Goal: Task Accomplishment & Management: Manage account settings

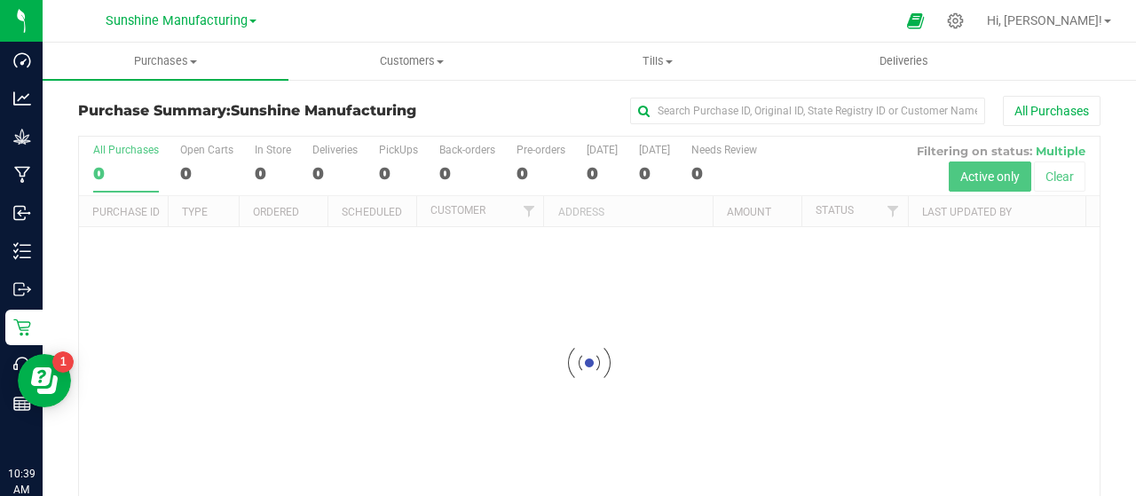
click at [156, 25] on span "Sunshine Manufacturing" at bounding box center [177, 20] width 142 height 15
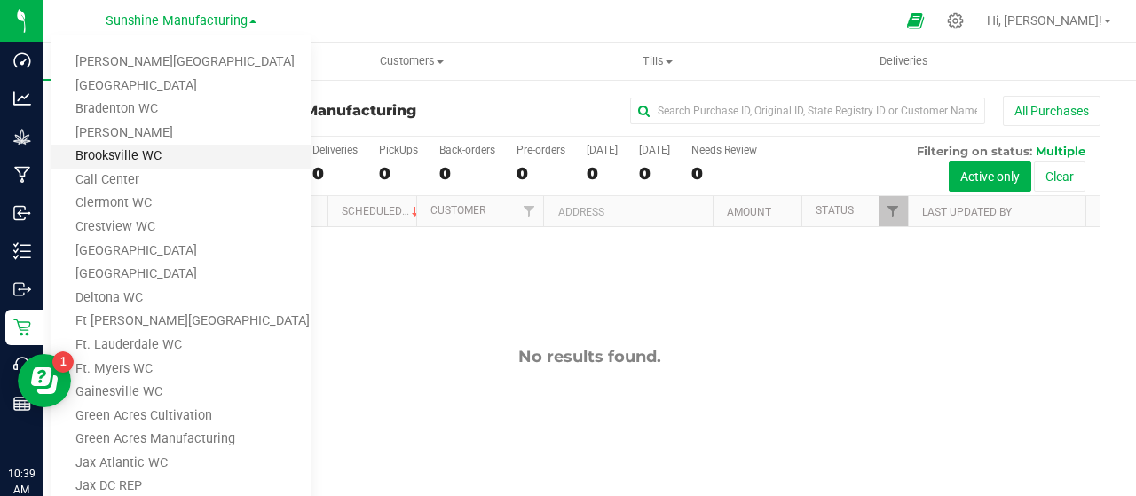
click at [90, 153] on link "Brooksville WC" at bounding box center [180, 157] width 259 height 24
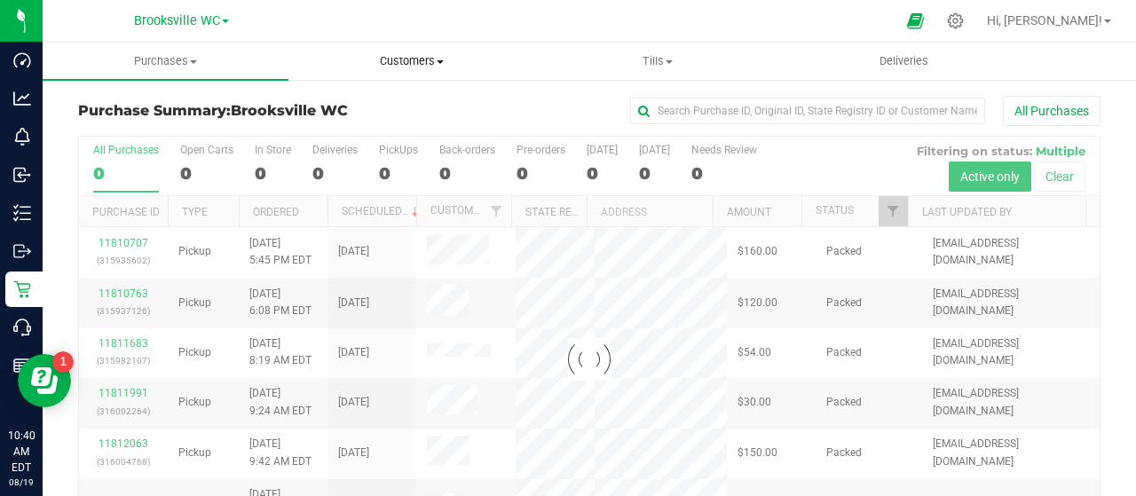
click at [398, 65] on span "Customers" at bounding box center [411, 61] width 244 height 16
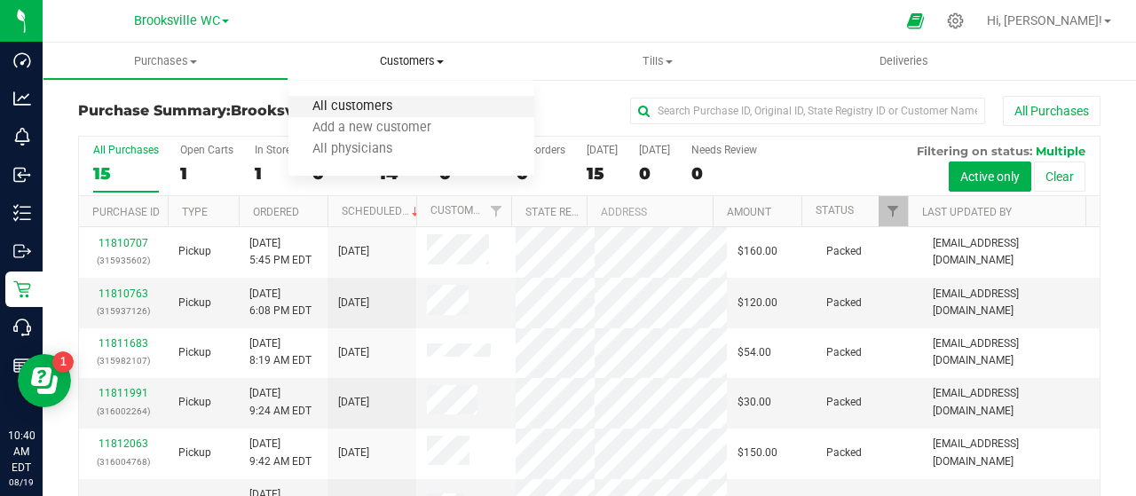
click at [378, 111] on span "All customers" at bounding box center [352, 106] width 128 height 15
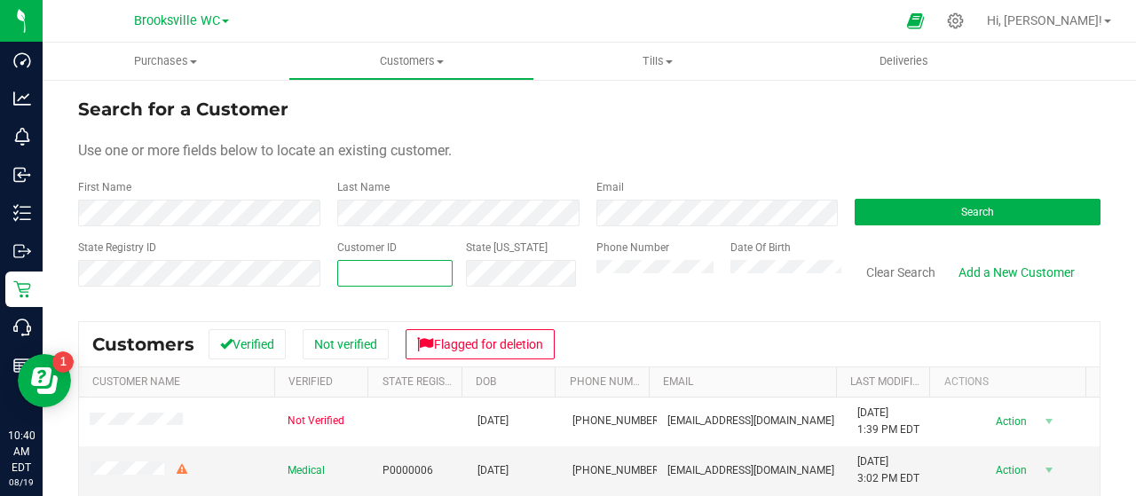
click at [354, 279] on span at bounding box center [394, 273] width 115 height 27
type input "1576794"
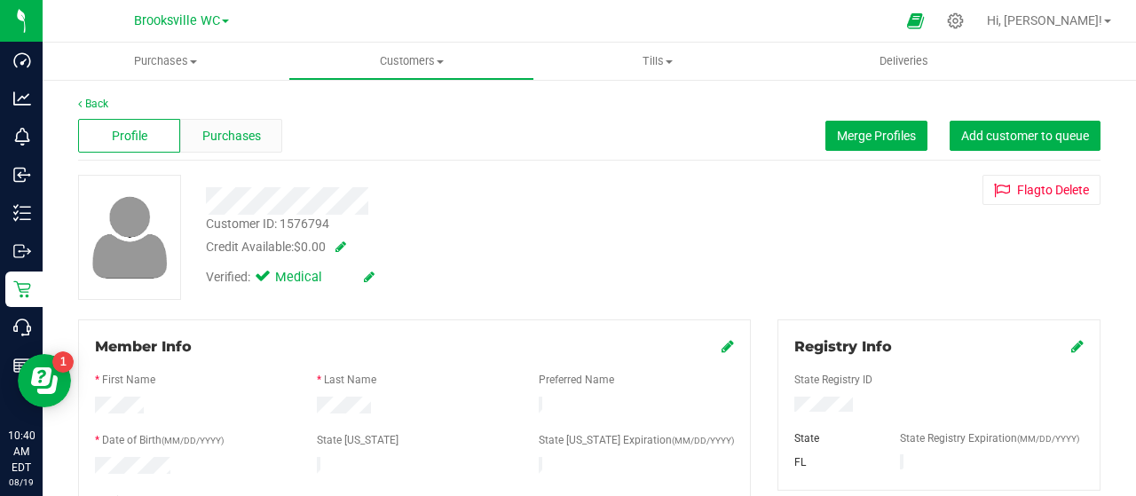
click at [236, 136] on span "Purchases" at bounding box center [231, 136] width 59 height 19
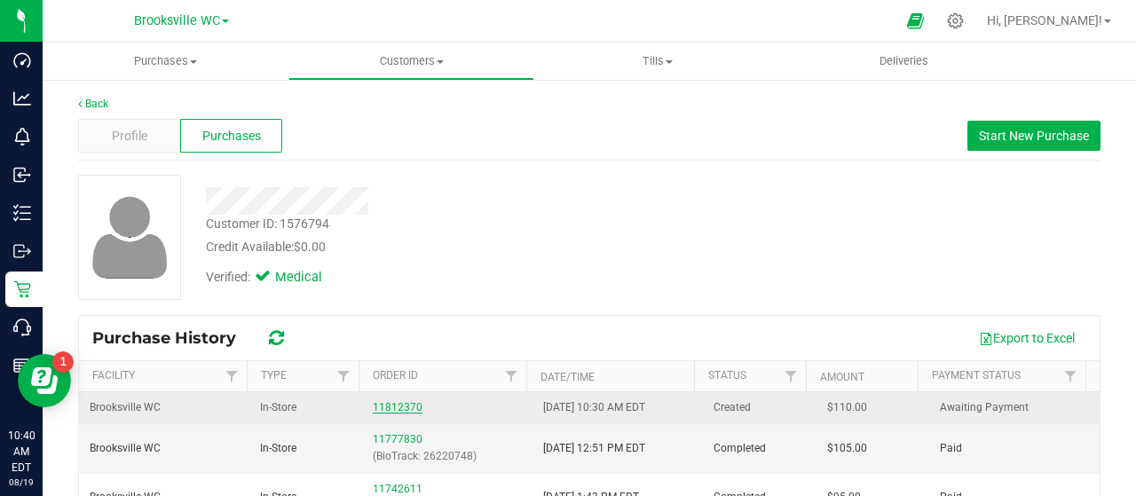
click at [399, 405] on link "11812370" at bounding box center [398, 407] width 50 height 12
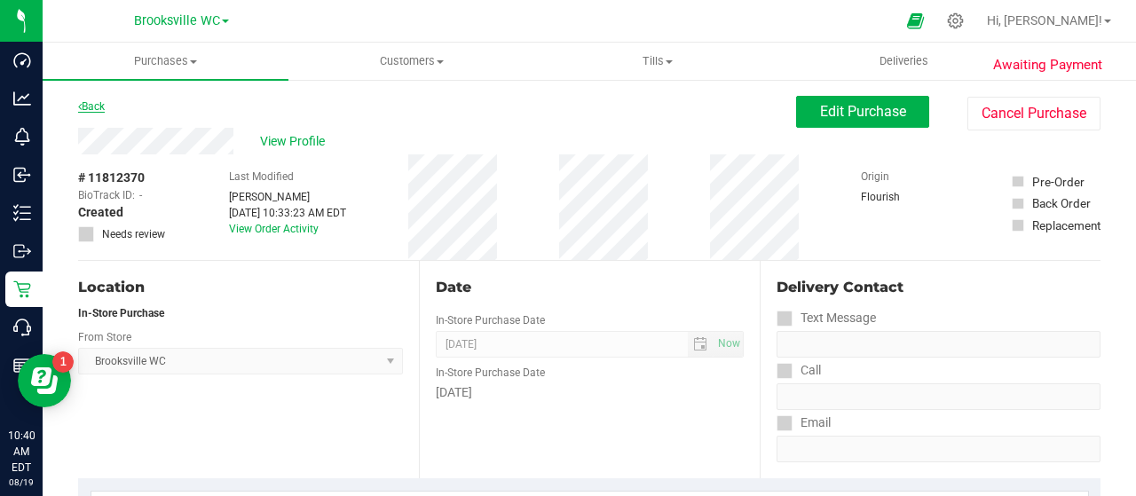
click at [89, 109] on link "Back" at bounding box center [91, 106] width 27 height 12
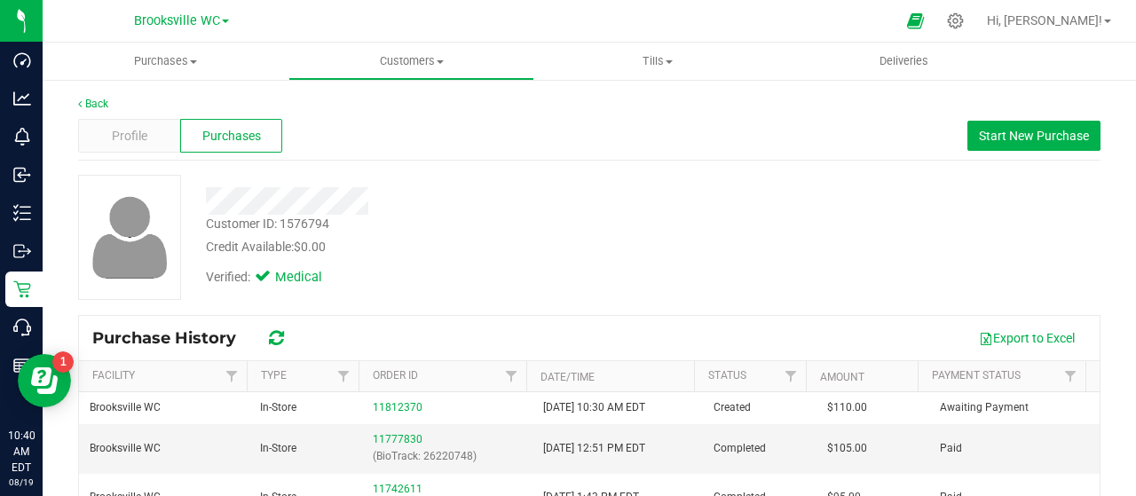
scroll to position [89, 0]
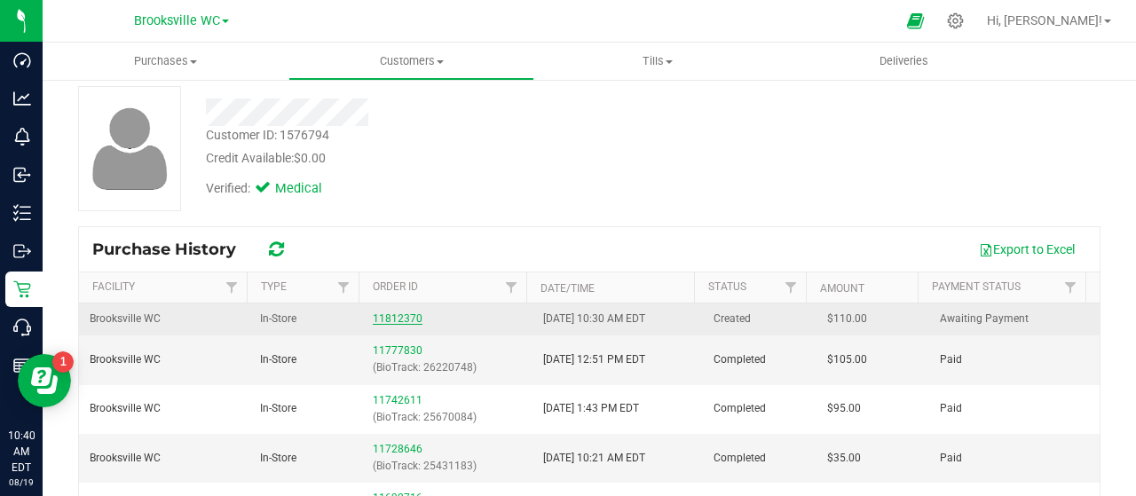
click at [405, 315] on link "11812370" at bounding box center [398, 318] width 50 height 12
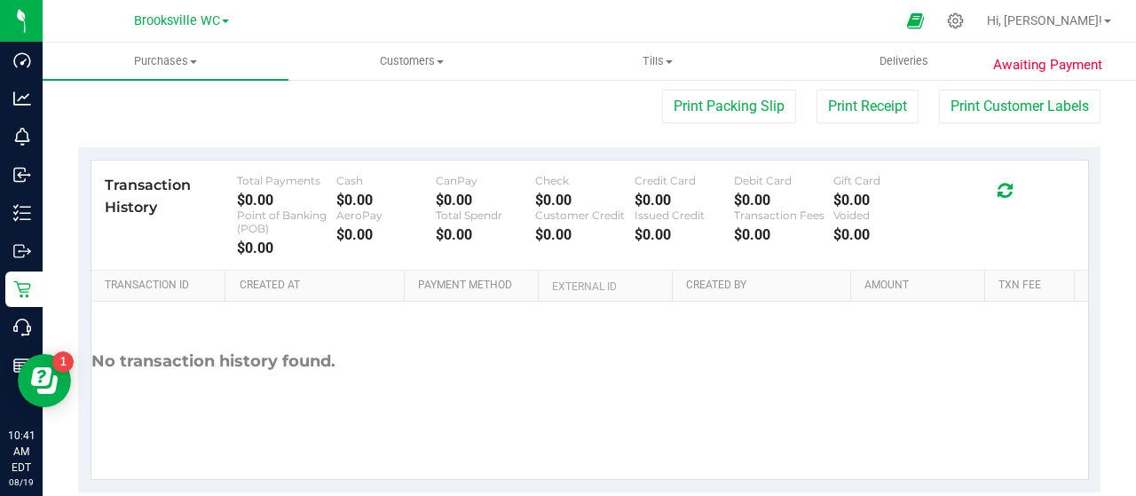
scroll to position [1218, 0]
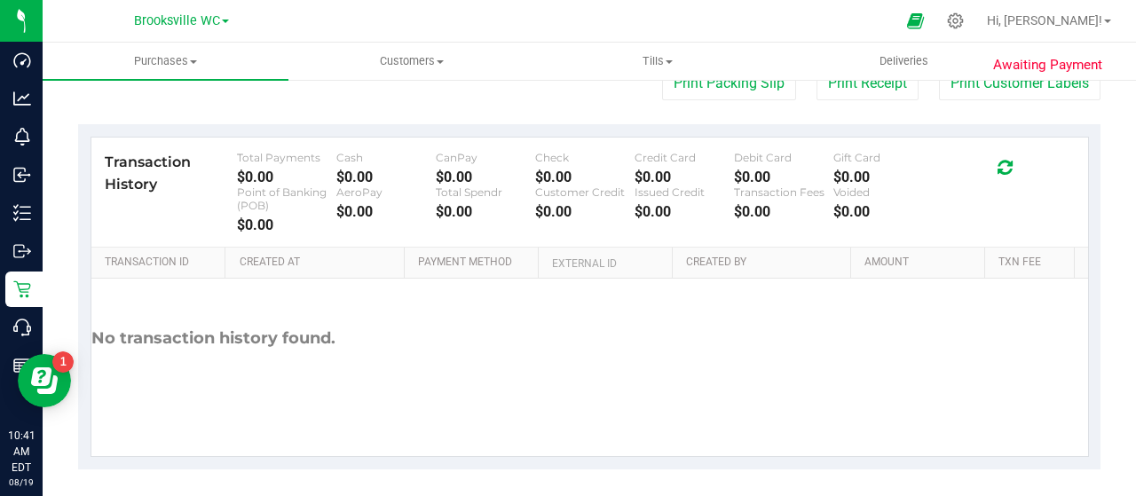
click at [998, 159] on icon at bounding box center [1004, 168] width 15 height 18
click at [952, 315] on div "No transaction history found." at bounding box center [589, 339] width 996 height 120
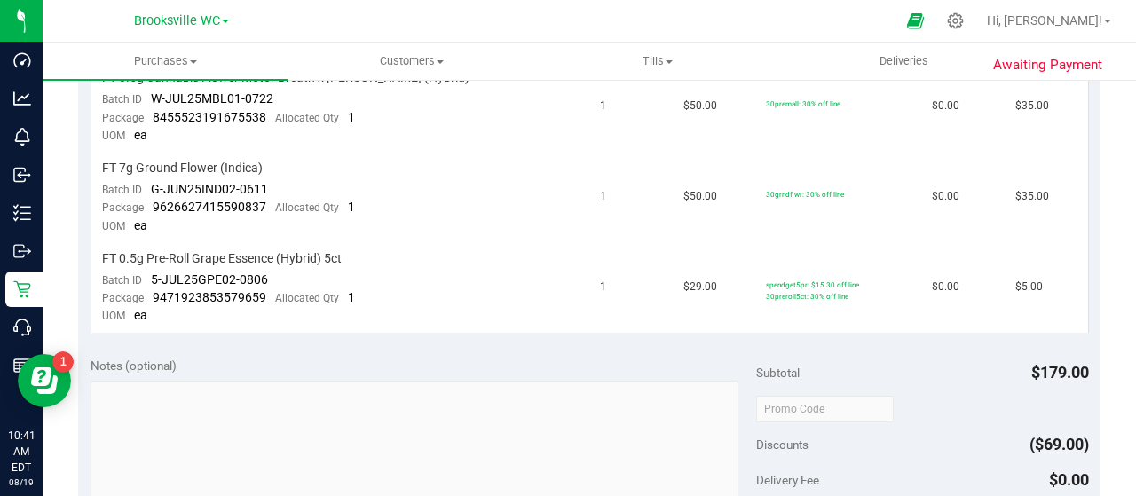
scroll to position [0, 0]
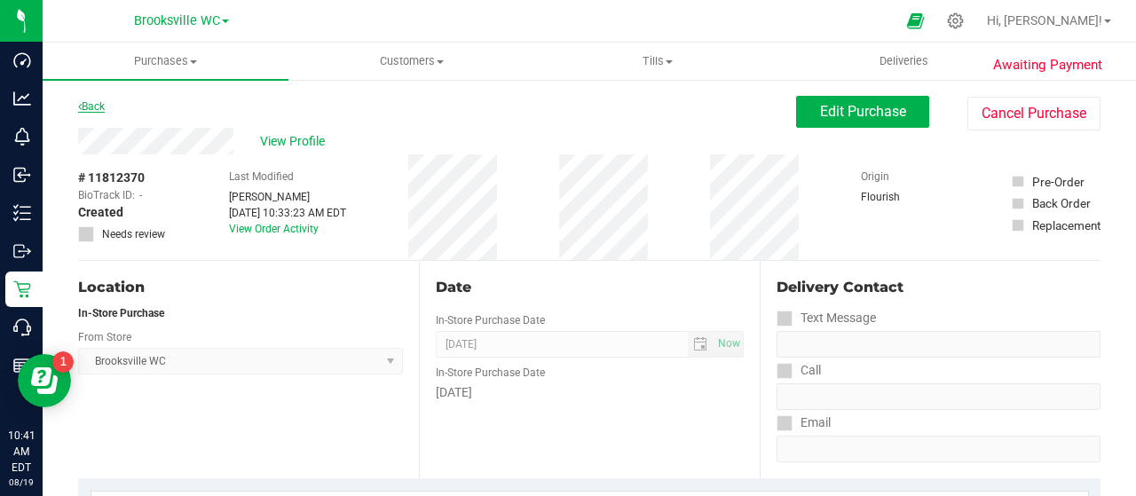
click at [99, 106] on link "Back" at bounding box center [91, 106] width 27 height 12
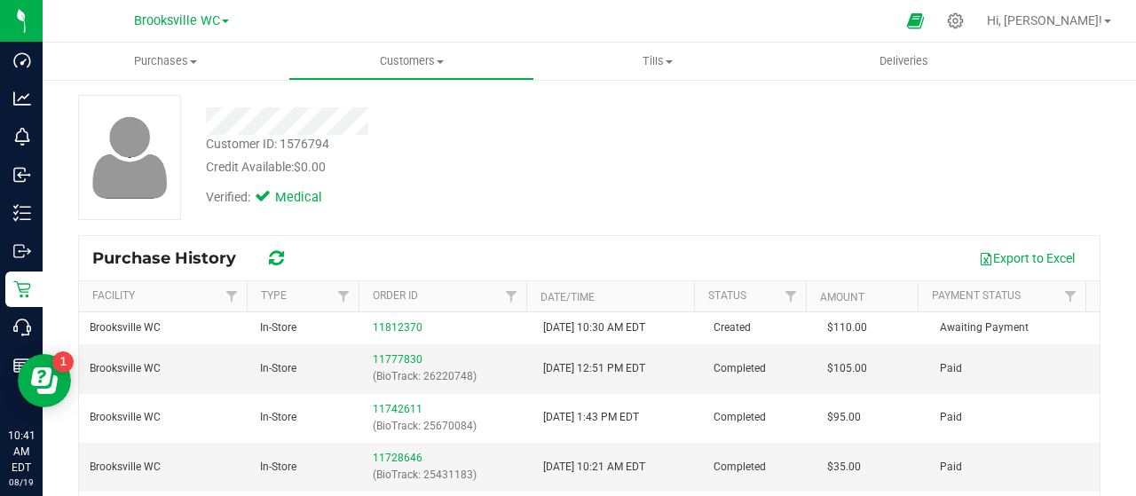
scroll to position [177, 0]
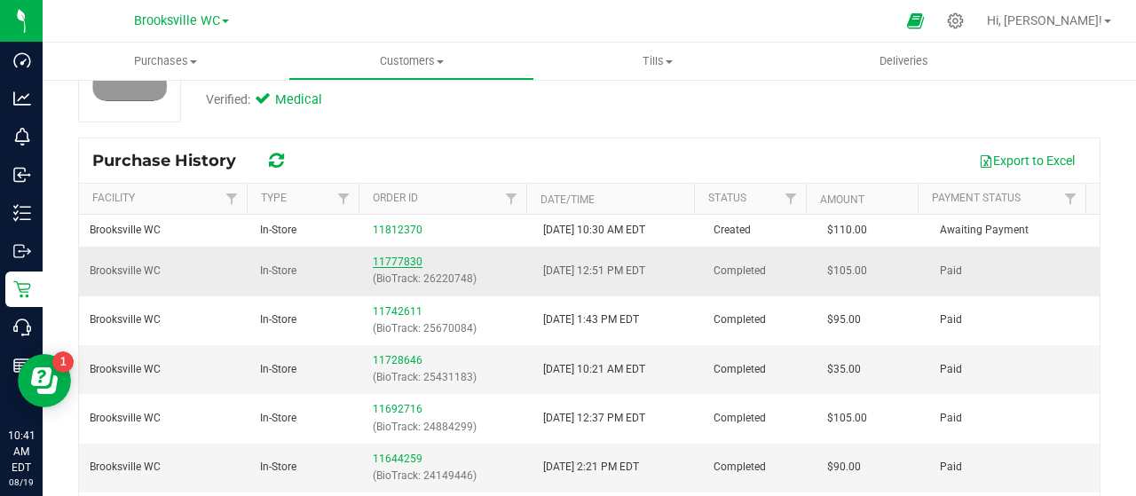
click at [381, 258] on link "11777830" at bounding box center [398, 261] width 50 height 12
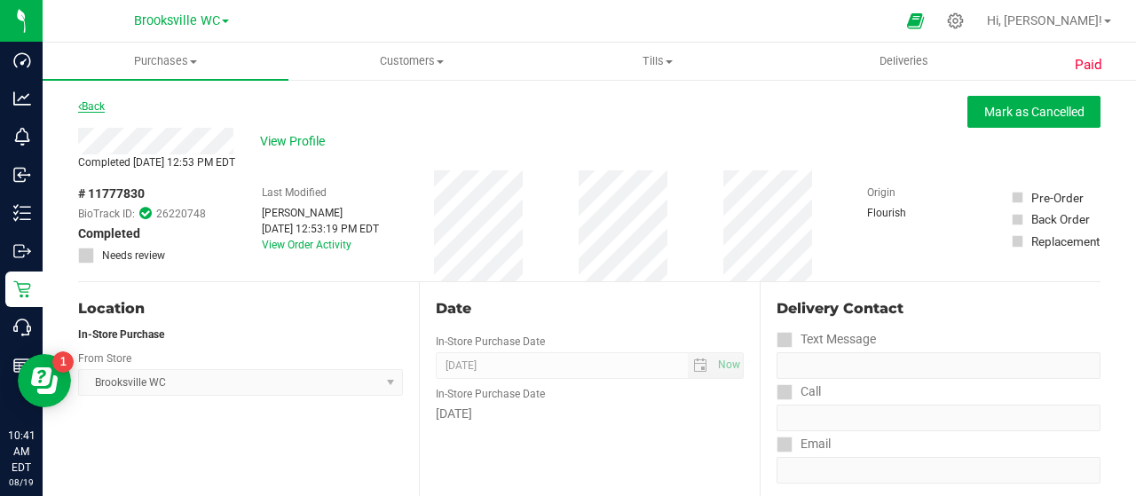
click at [89, 106] on link "Back" at bounding box center [91, 106] width 27 height 12
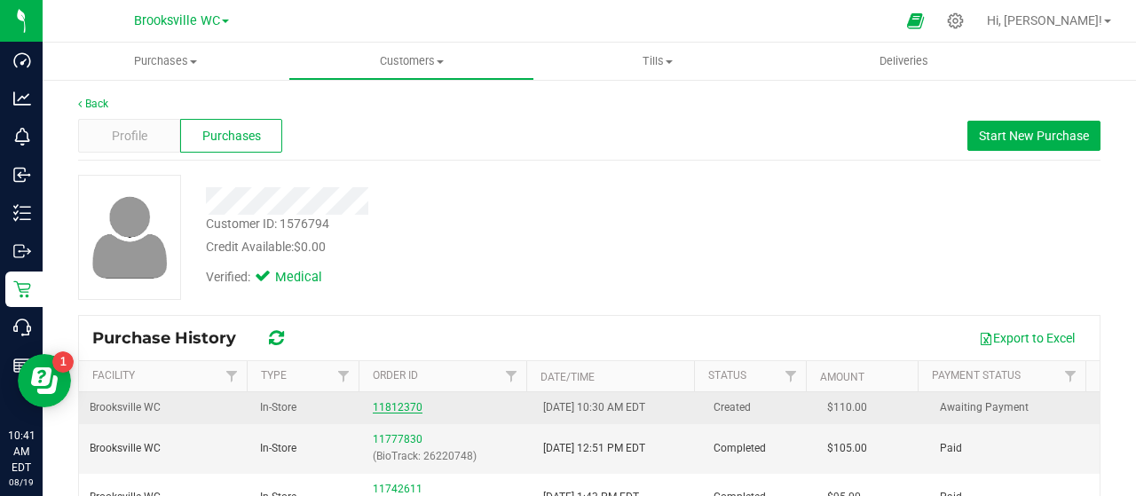
click at [379, 401] on link "11812370" at bounding box center [398, 407] width 50 height 12
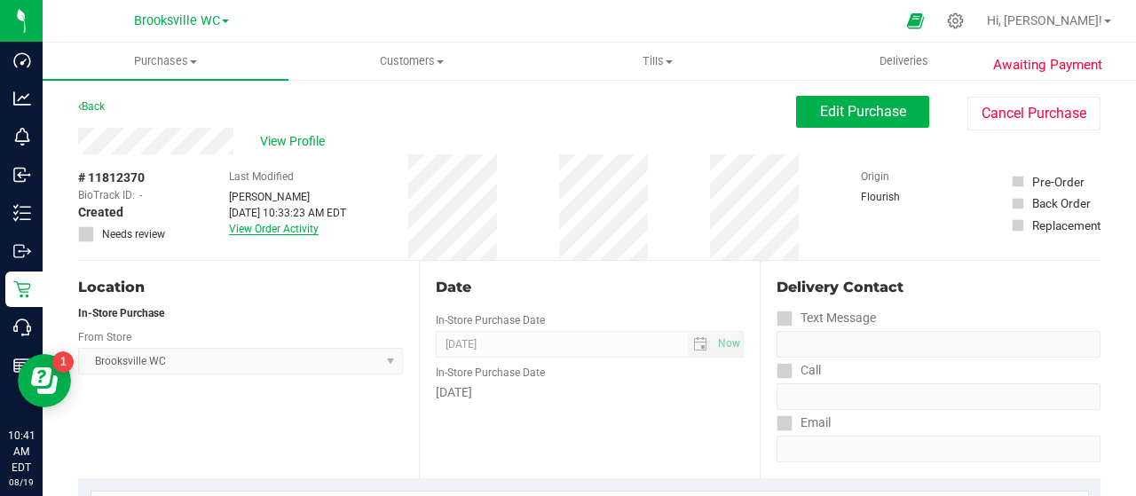
click at [291, 224] on link "View Order Activity" at bounding box center [274, 229] width 90 height 12
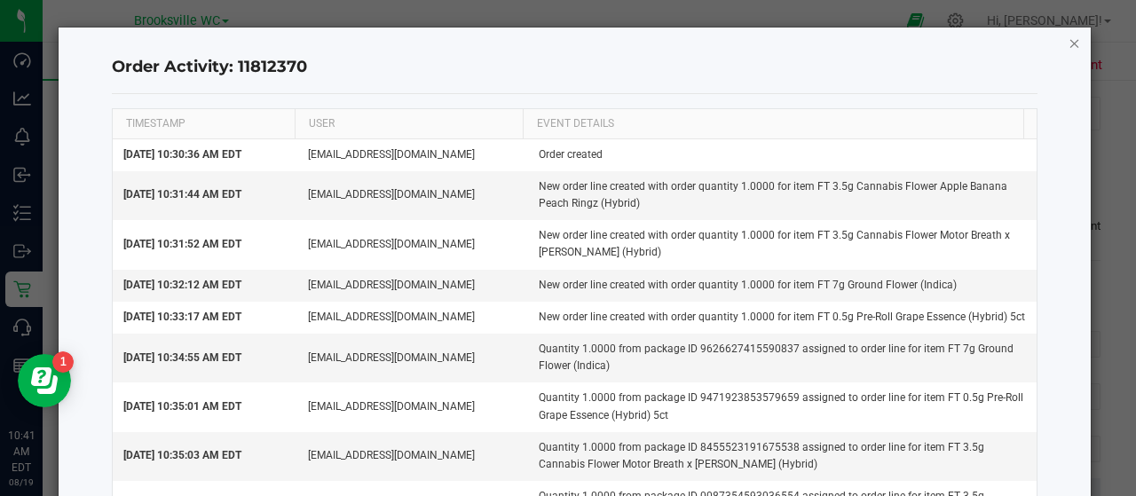
click at [1068, 37] on icon "button" at bounding box center [1074, 42] width 12 height 21
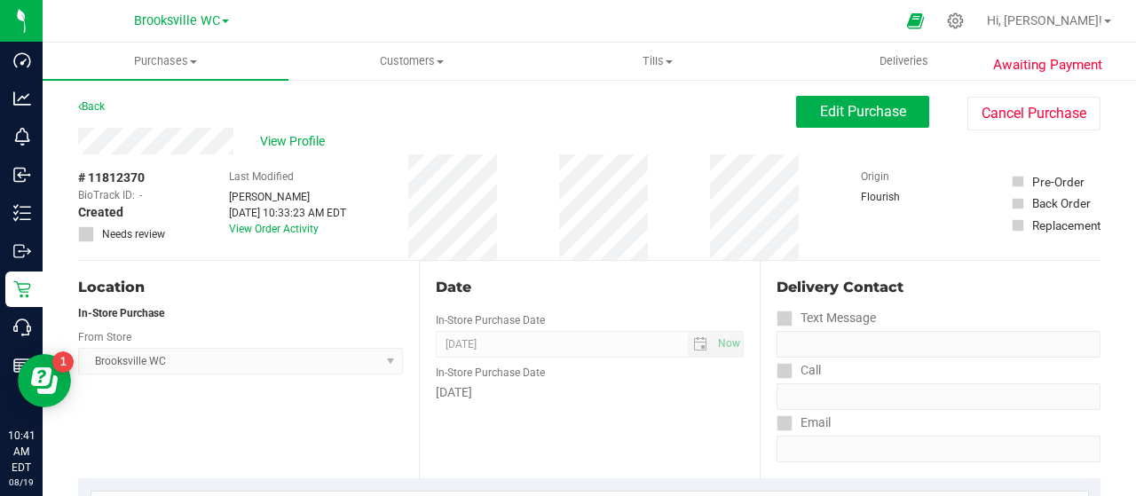
click at [632, 132] on div "View Profile" at bounding box center [437, 141] width 718 height 27
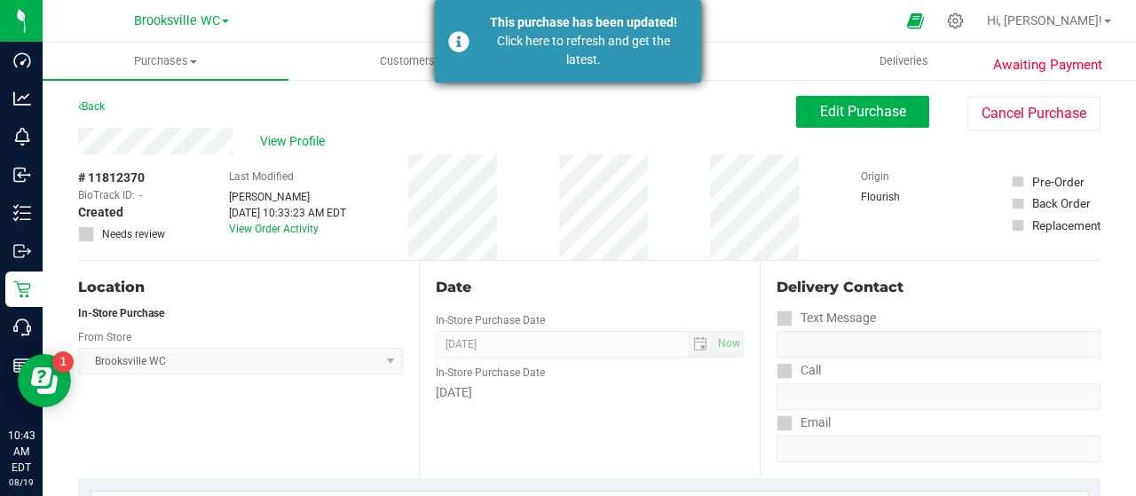
click at [536, 40] on div "Click here to refresh and get the latest." at bounding box center [583, 50] width 208 height 37
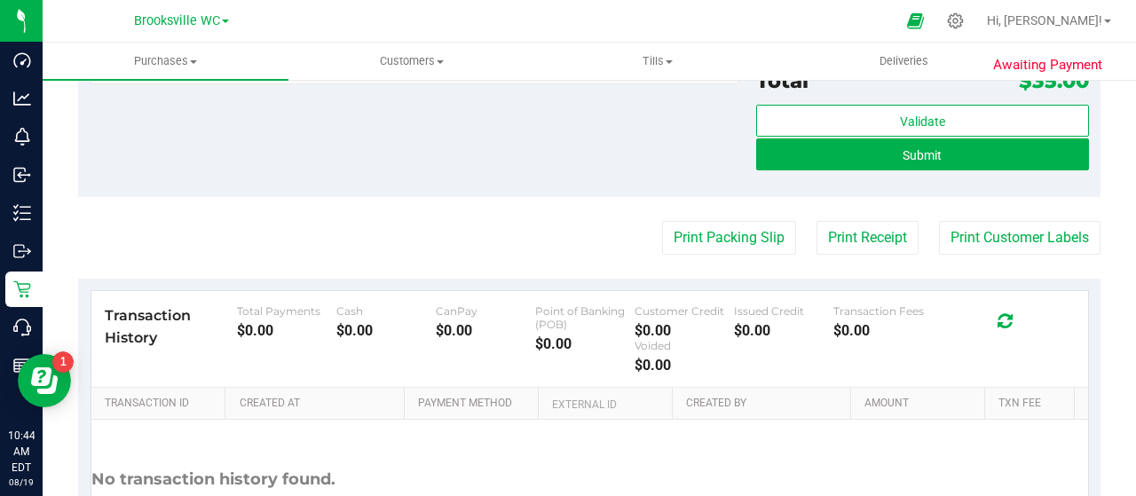
scroll to position [938, 0]
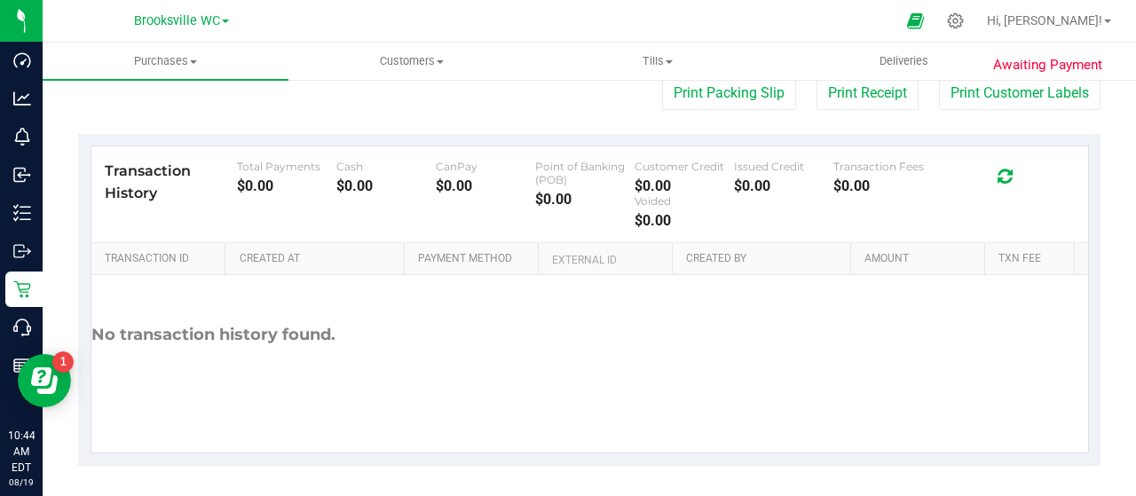
click at [1000, 177] on div at bounding box center [1004, 173] width 81 height 26
click at [997, 173] on icon at bounding box center [1004, 177] width 15 height 18
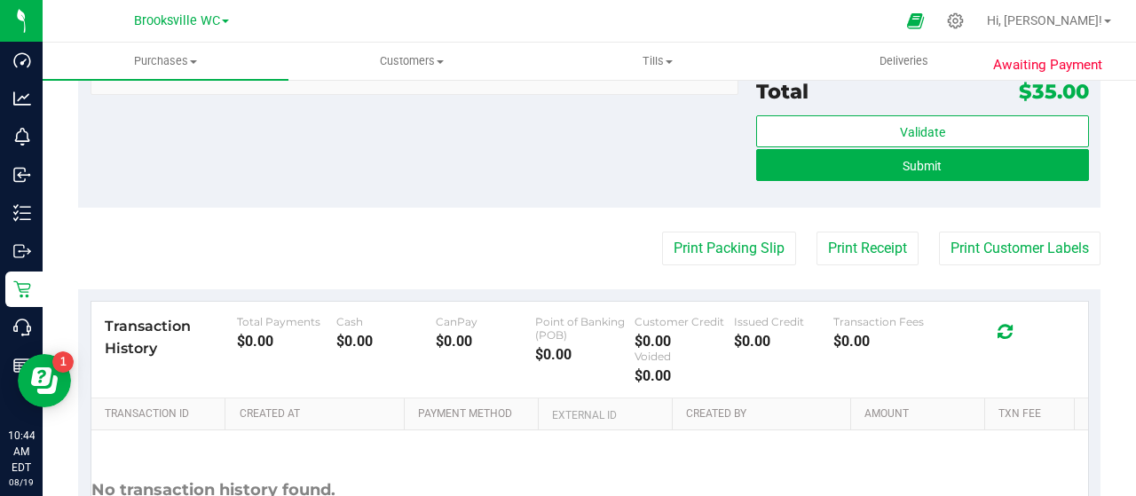
scroll to position [0, 0]
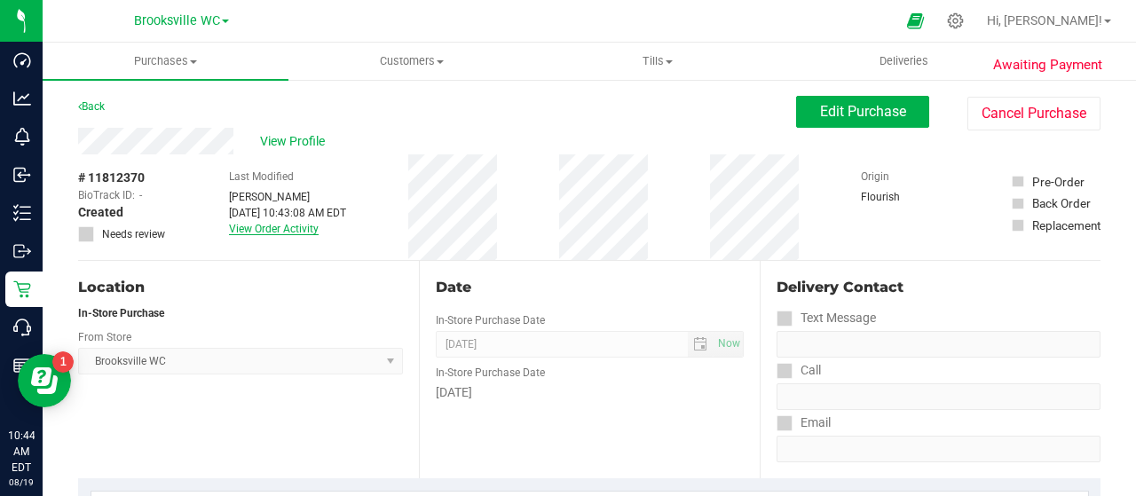
click at [286, 224] on link "View Order Activity" at bounding box center [274, 229] width 90 height 12
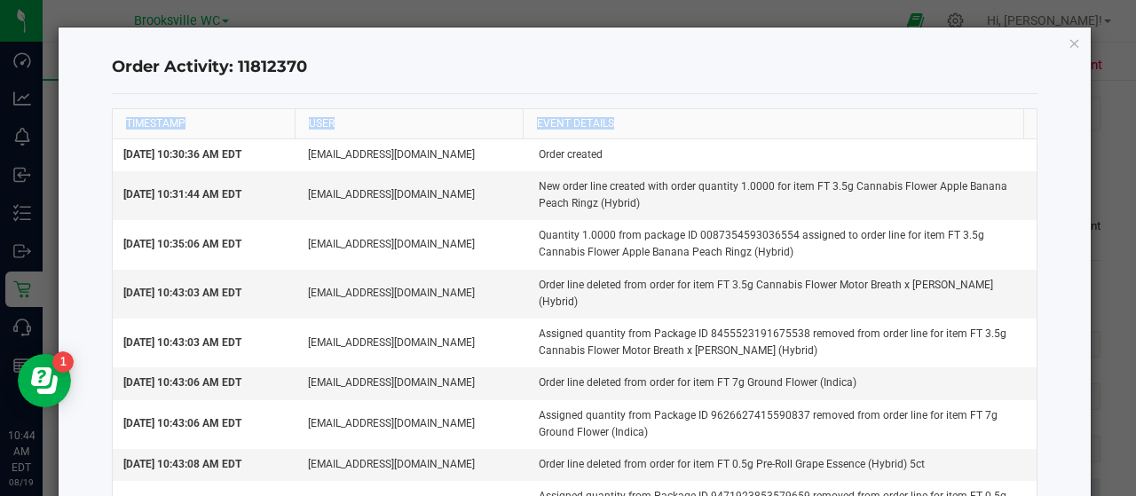
drag, startPoint x: 1135, startPoint y: 126, endPoint x: 1135, endPoint y: 249, distance: 123.3
click at [1135, 249] on ngb-modal-window "Order Activity: 11812370 TIMESTAMP USER EVENT DETAILS [DATE] 10:30:36 AM EDT [E…" at bounding box center [574, 248] width 1149 height 496
click at [1131, 127] on ngb-modal-window "Order Activity: 11812370 TIMESTAMP USER EVENT DETAILS [DATE] 10:30:36 AM EDT [E…" at bounding box center [574, 248] width 1149 height 496
click at [1068, 44] on icon "button" at bounding box center [1074, 42] width 12 height 21
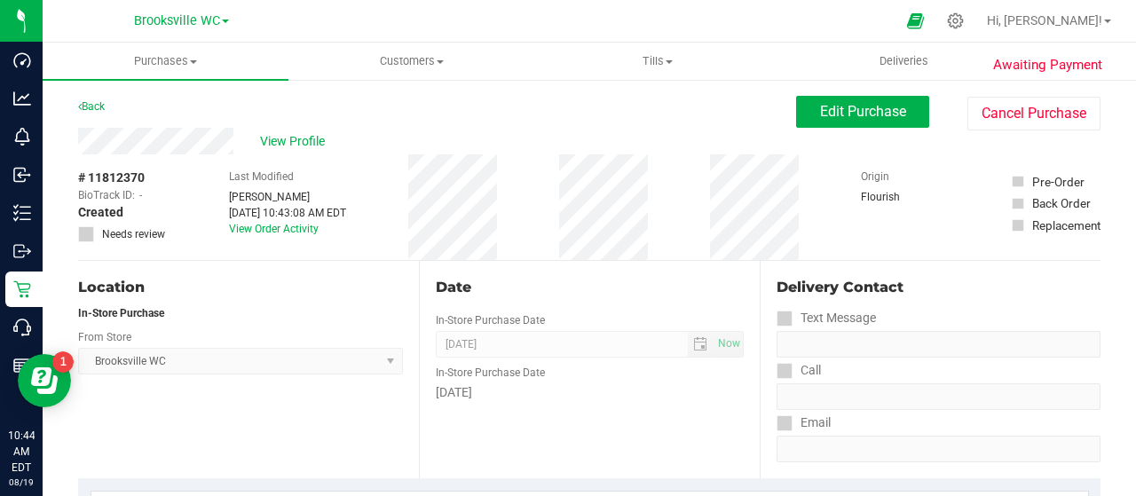
click at [1051, 313] on div "Text Message" at bounding box center [938, 318] width 324 height 26
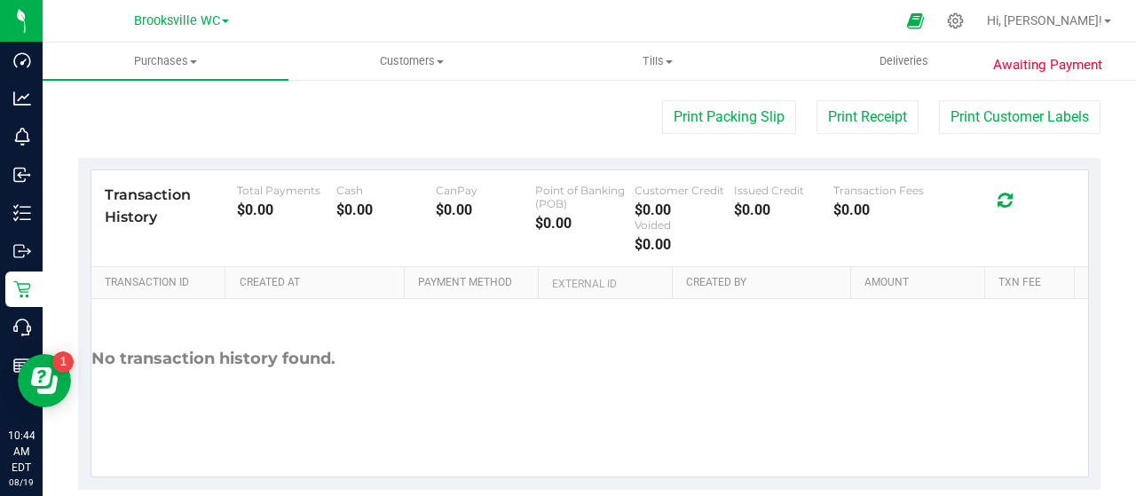
scroll to position [938, 0]
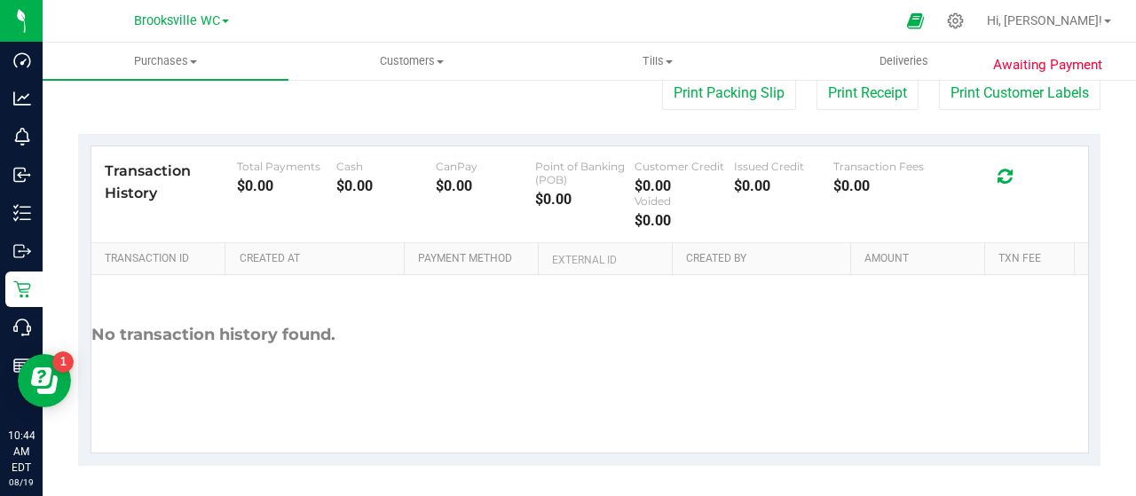
click at [1002, 179] on div at bounding box center [1004, 173] width 81 height 26
click at [997, 178] on icon at bounding box center [1004, 177] width 15 height 18
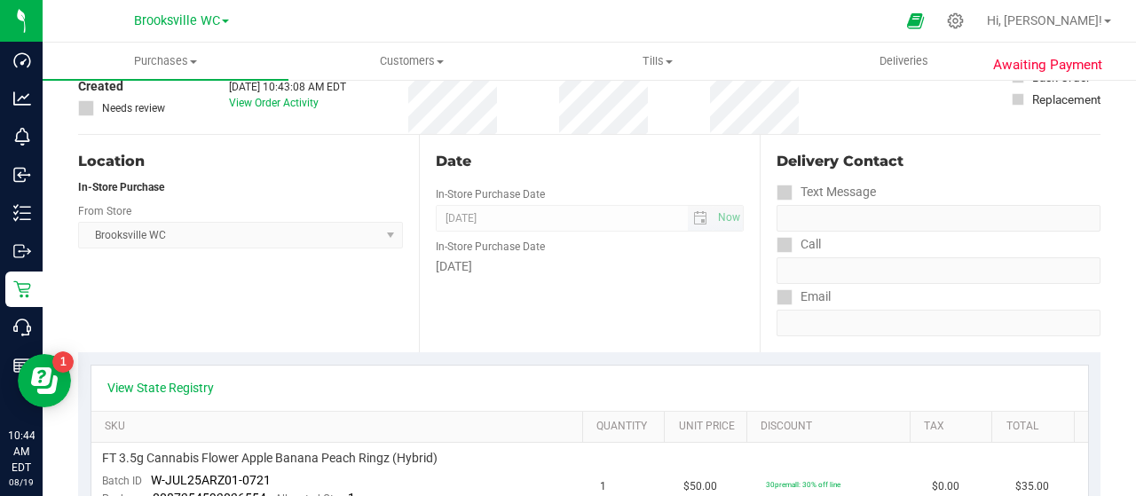
scroll to position [0, 0]
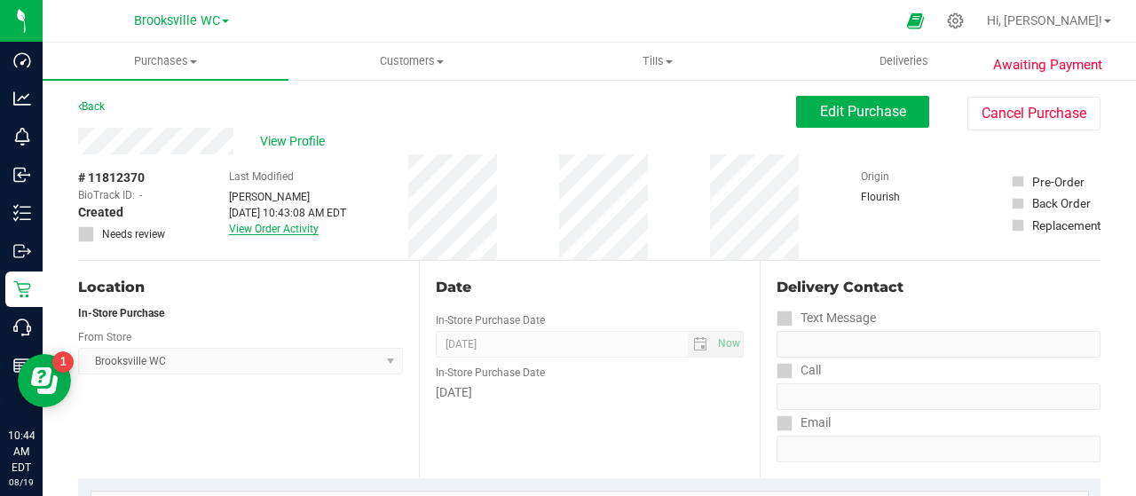
click at [298, 234] on link "View Order Activity" at bounding box center [274, 229] width 90 height 12
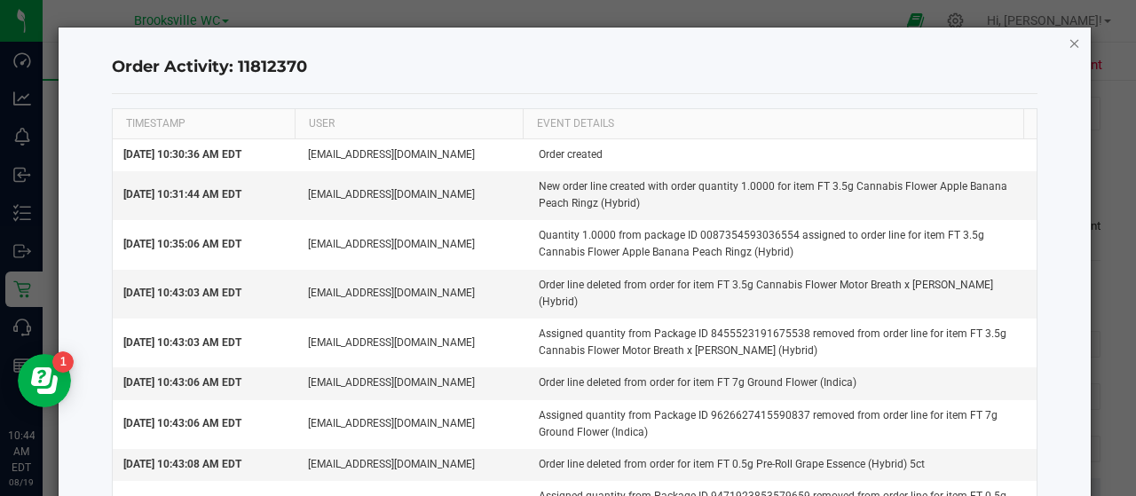
click at [1068, 43] on icon "button" at bounding box center [1074, 42] width 12 height 21
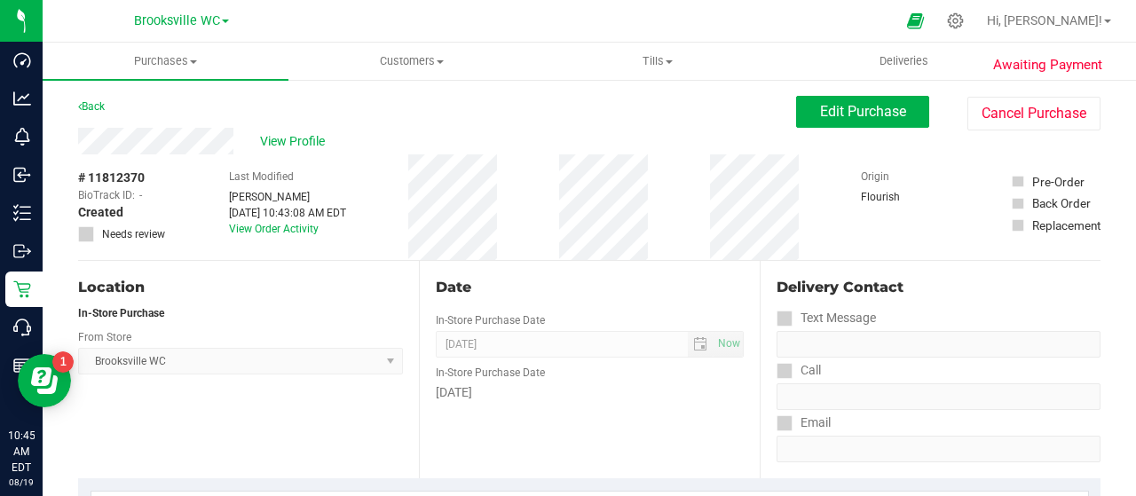
click at [878, 282] on div "Delivery Contact" at bounding box center [938, 287] width 324 height 21
click at [273, 235] on div "Last Modified [PERSON_NAME] [DATE] 10:43:08 AM EDT View Order Activity" at bounding box center [287, 207] width 117 height 106
click at [282, 232] on link "View Order Activity" at bounding box center [274, 229] width 90 height 12
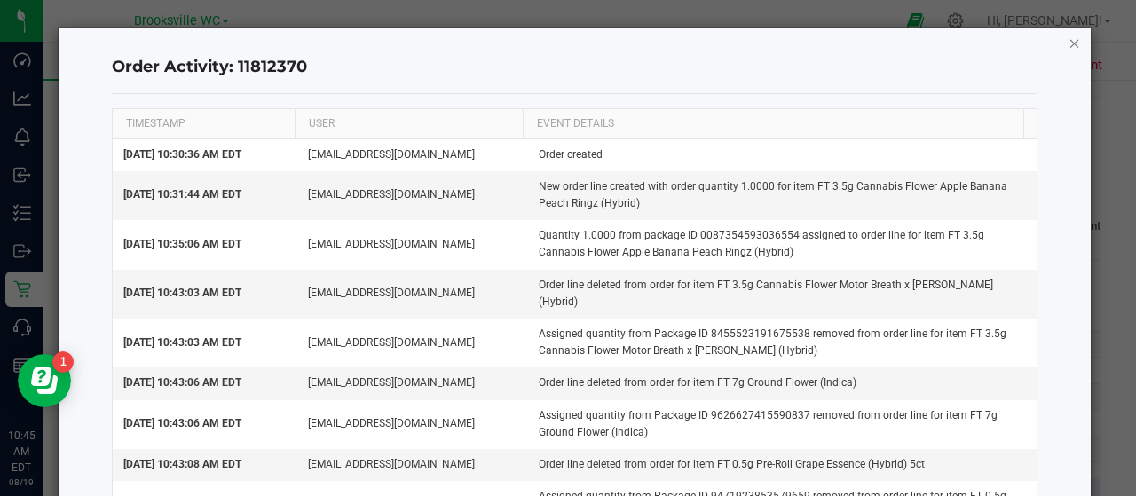
click at [1068, 45] on icon "button" at bounding box center [1074, 42] width 12 height 21
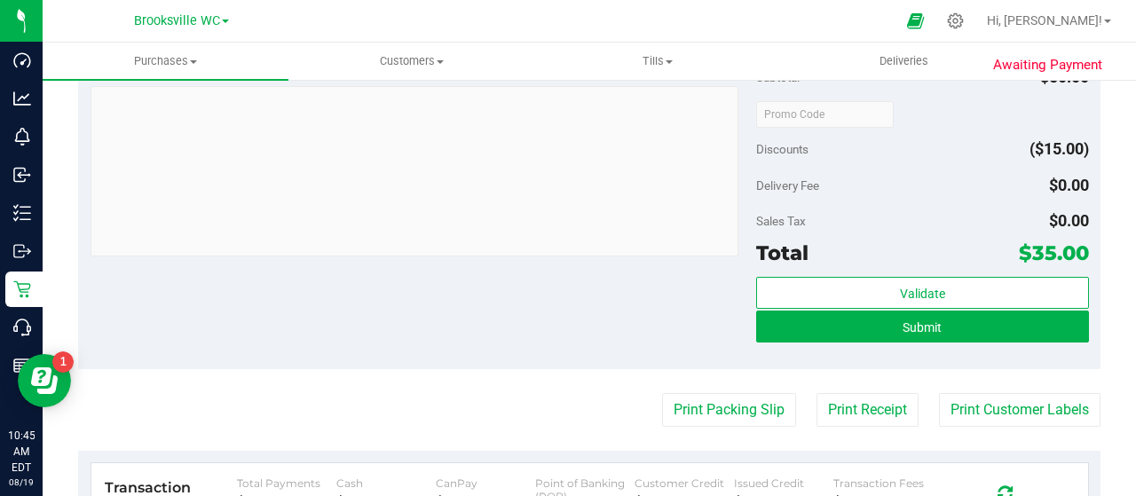
scroll to position [938, 0]
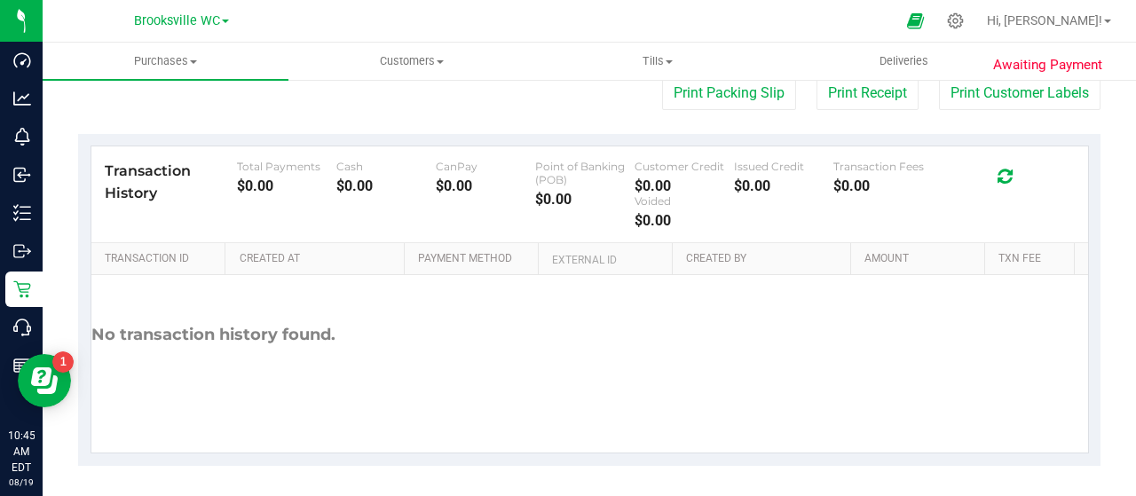
click at [997, 178] on icon at bounding box center [1004, 177] width 15 height 18
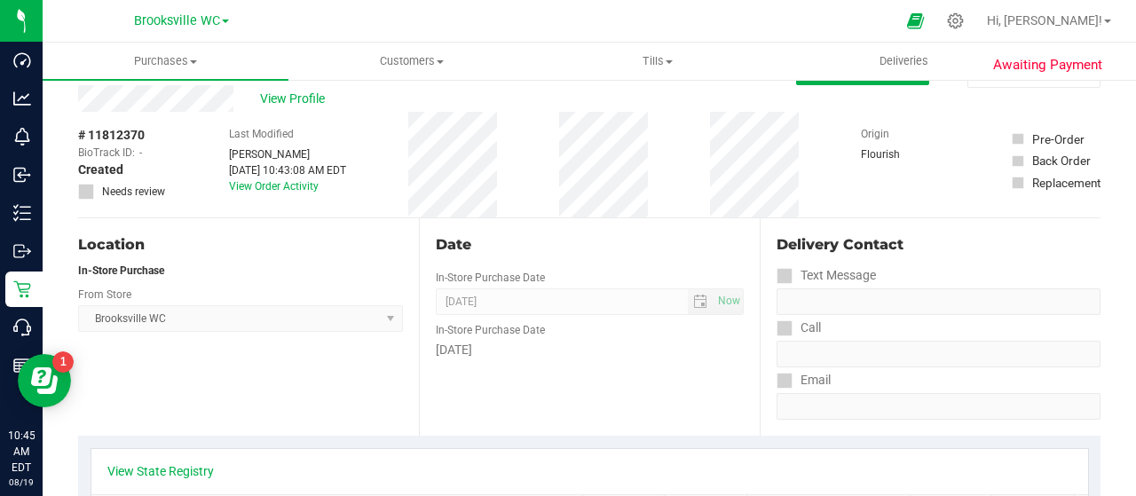
scroll to position [0, 0]
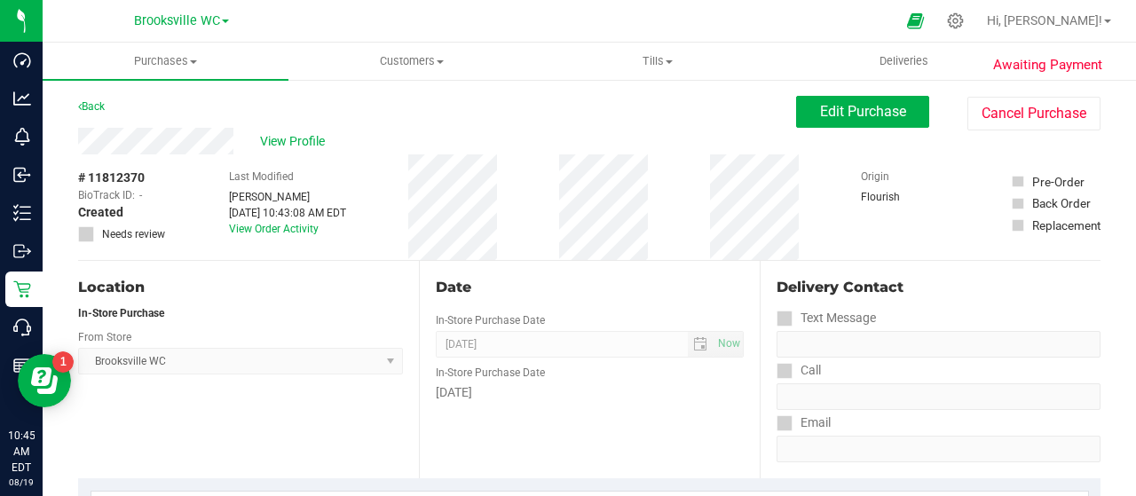
click at [415, 126] on div "Back Edit Purchase Cancel Purchase" at bounding box center [589, 112] width 1022 height 32
drag, startPoint x: 975, startPoint y: 285, endPoint x: 967, endPoint y: 301, distance: 17.9
click at [974, 285] on div "Delivery Contact" at bounding box center [938, 287] width 324 height 21
click at [515, 110] on div "Back Edit Purchase Cancel Purchase" at bounding box center [589, 112] width 1022 height 32
click at [926, 271] on div "Delivery Contact Text Message Call Email" at bounding box center [929, 369] width 341 height 217
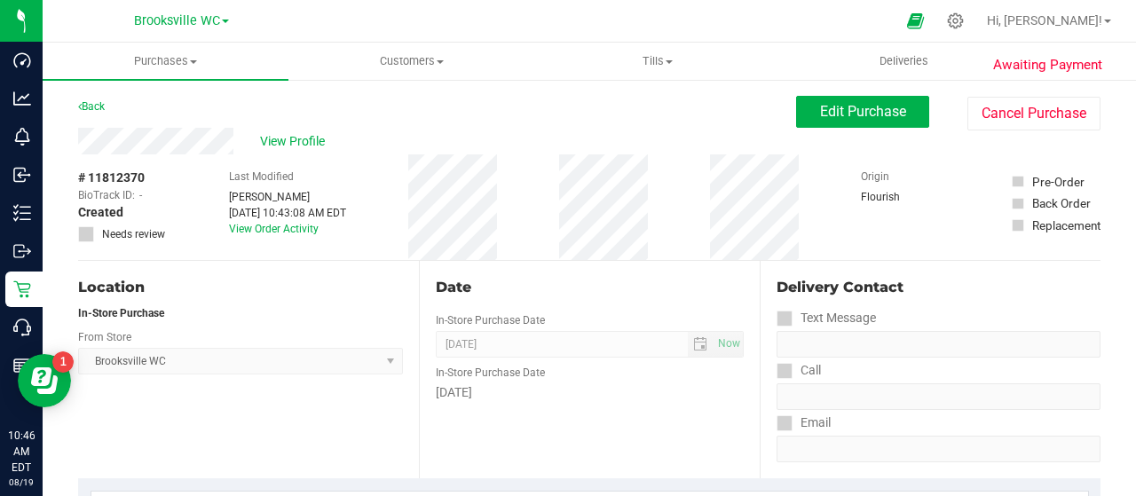
click at [939, 233] on div "Origin Flourish" at bounding box center [905, 207] width 89 height 106
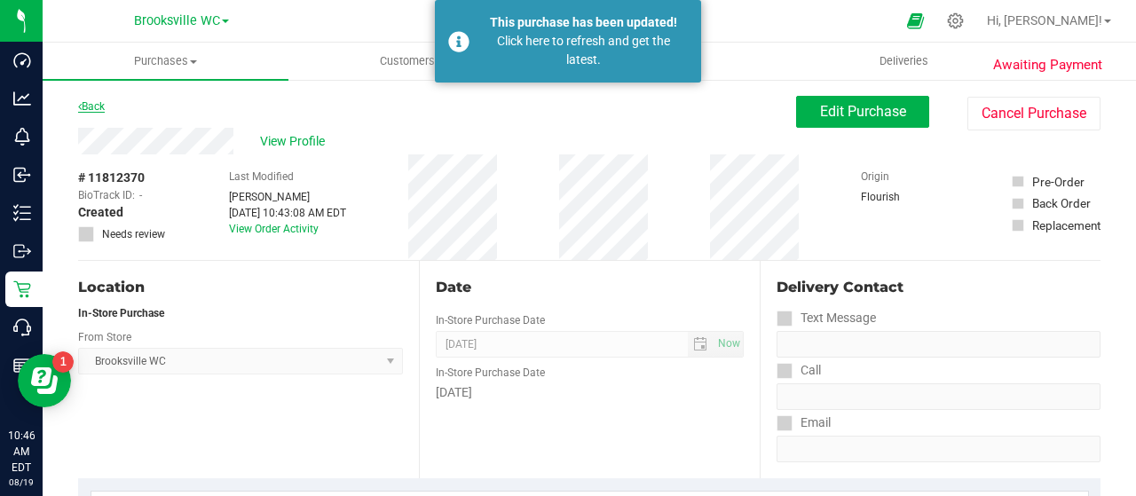
click at [92, 102] on link "Back" at bounding box center [91, 106] width 27 height 12
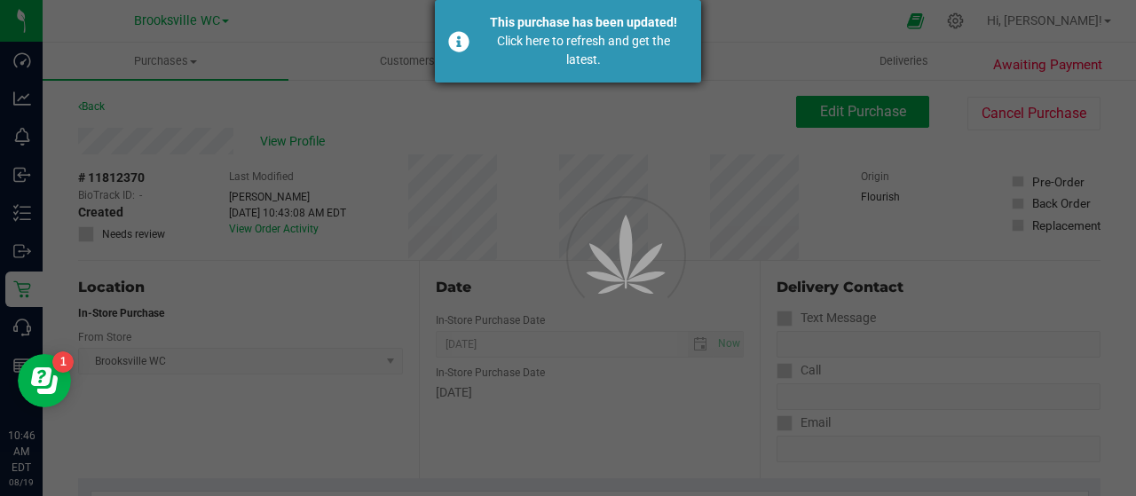
click at [532, 42] on div "Click here to refresh and get the latest." at bounding box center [583, 50] width 208 height 37
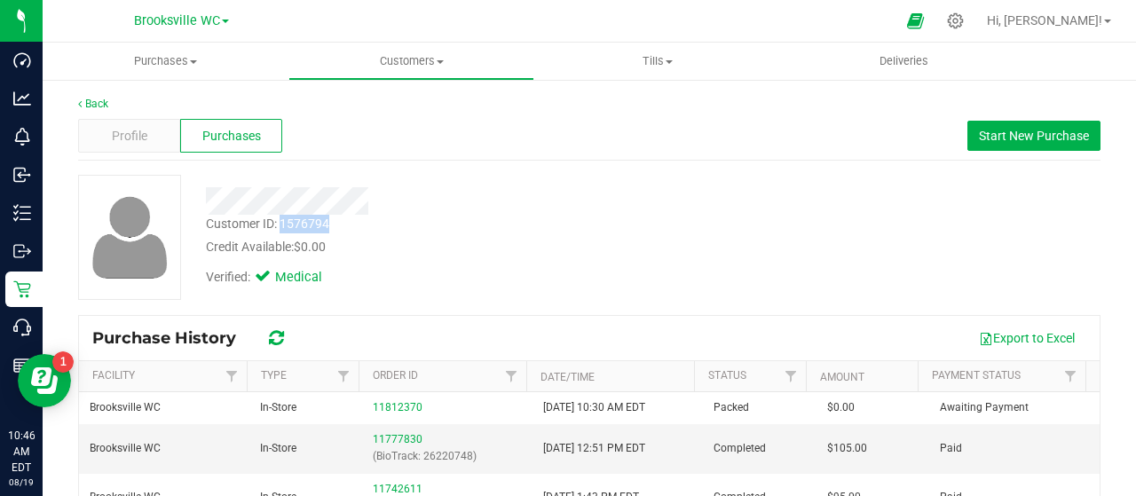
click at [281, 221] on div "Customer ID: 1576794 Credit Available: $0.00" at bounding box center [455, 236] width 524 height 42
copy div "1576794"
click at [1010, 235] on div "Customer ID: 1576794 Credit Available: $0.00 Verified: Medical" at bounding box center [589, 237] width 1049 height 125
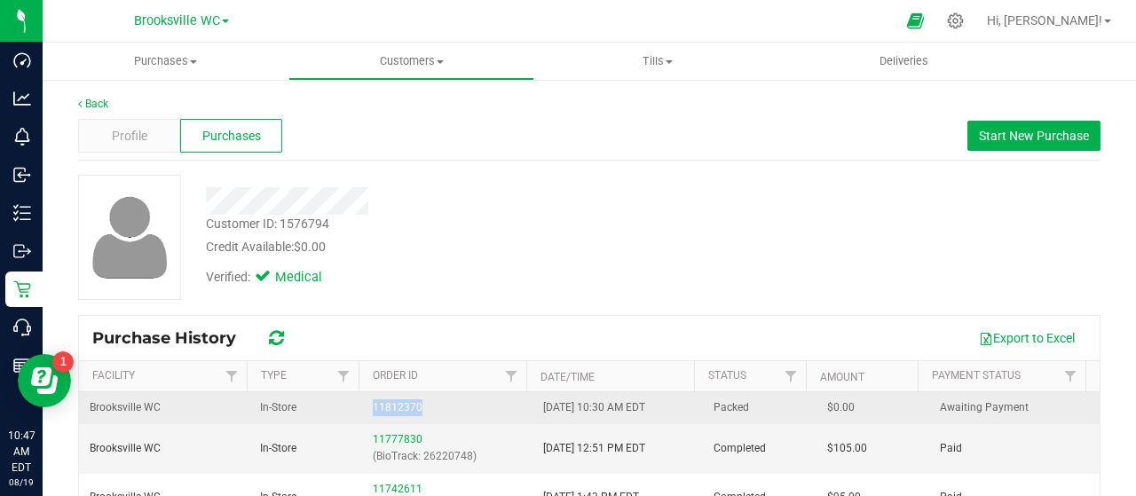
drag, startPoint x: 440, startPoint y: 404, endPoint x: 358, endPoint y: 416, distance: 83.4
click at [362, 416] on td "11812370" at bounding box center [447, 408] width 170 height 32
copy link "11812370"
click at [412, 409] on link "11812370" at bounding box center [398, 407] width 50 height 12
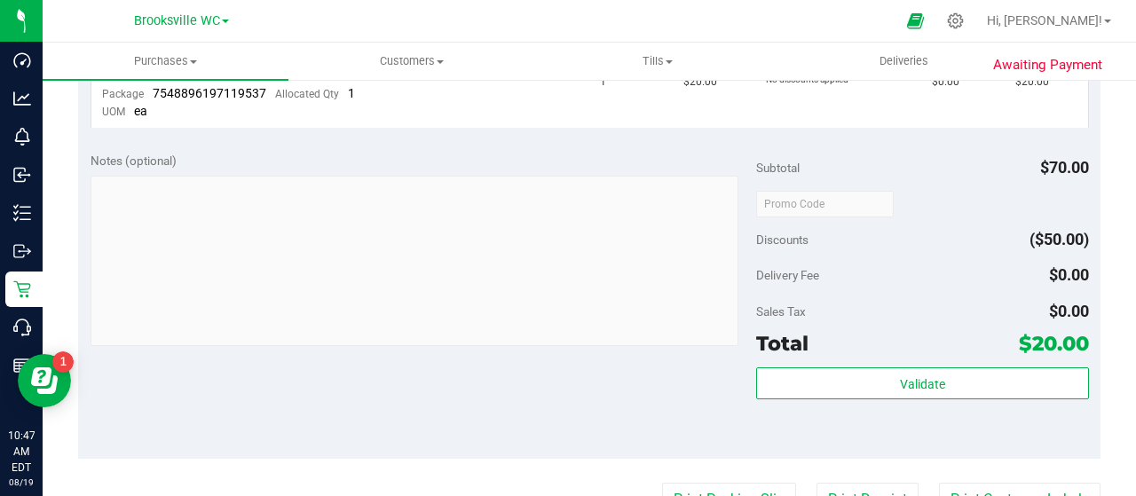
scroll to position [355, 0]
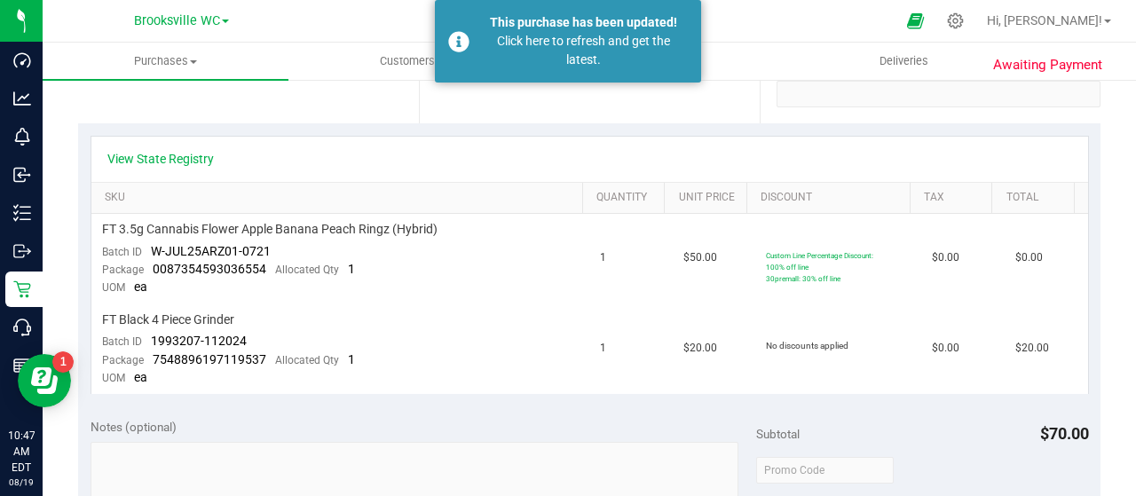
click at [926, 132] on div "View State Registry SKU Quantity Unit Price Discount Tax Total FT 3.5g Cannabis…" at bounding box center [589, 264] width 1022 height 282
click at [589, 65] on div "Click here to refresh and get the latest." at bounding box center [583, 50] width 208 height 37
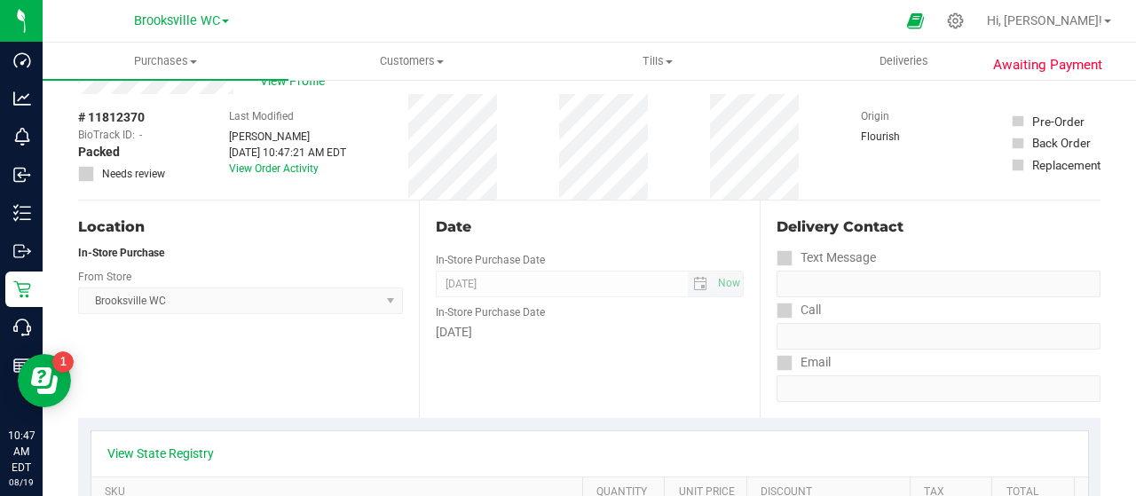
scroll to position [0, 0]
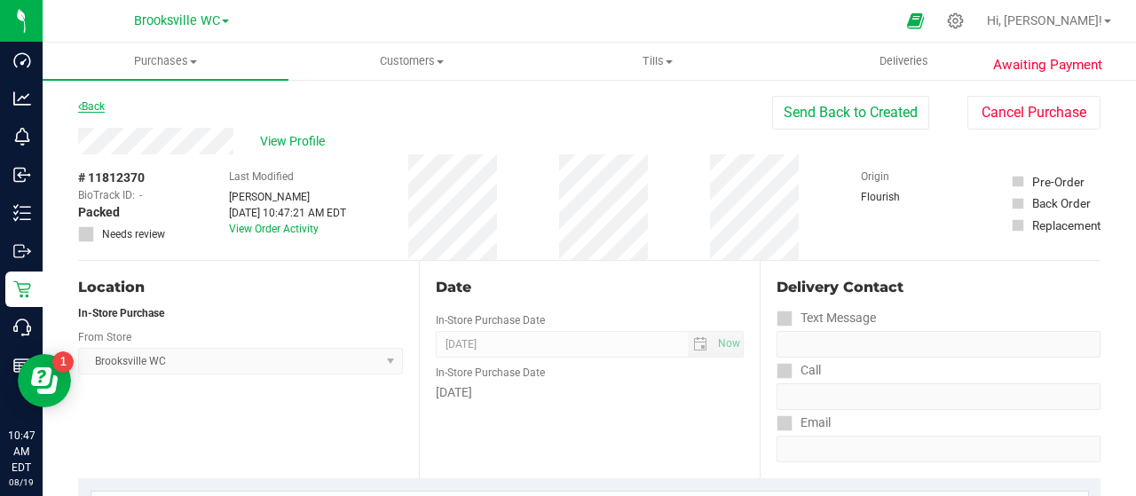
click at [96, 100] on link "Back" at bounding box center [91, 106] width 27 height 12
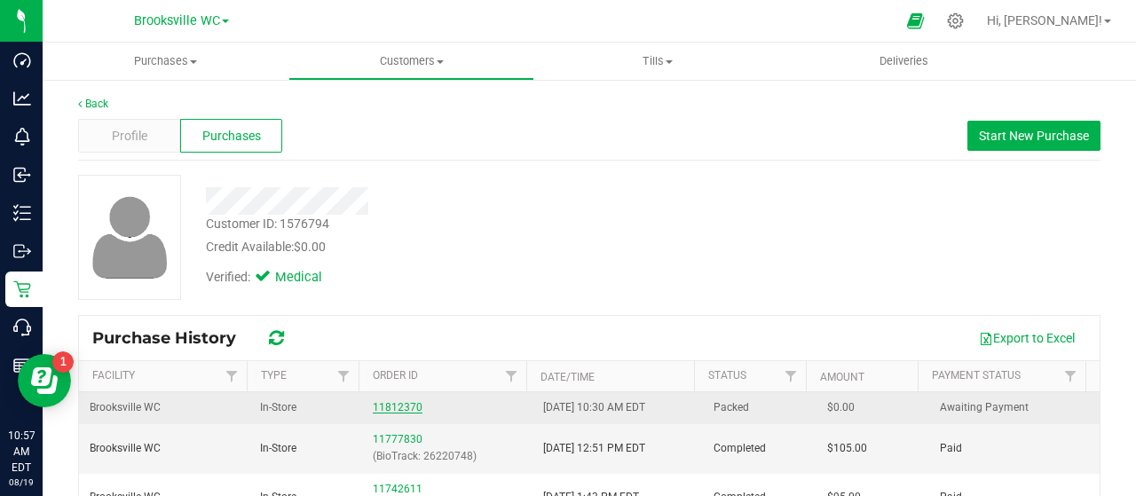
click at [404, 405] on link "11812370" at bounding box center [398, 407] width 50 height 12
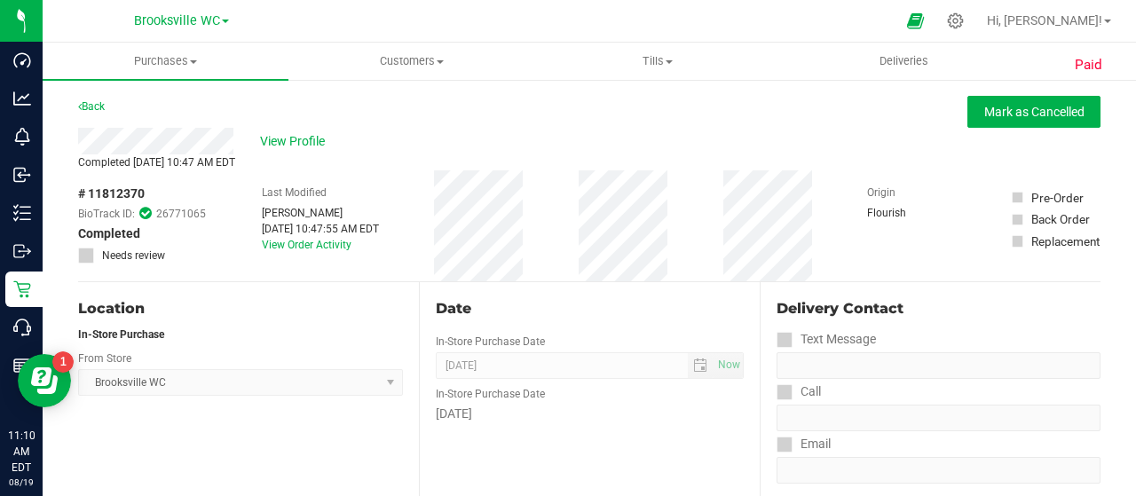
click at [963, 244] on div "# 11812370 BioTrack ID: 26771065 Completed Needs review Last Modified [PERSON_N…" at bounding box center [589, 225] width 1022 height 111
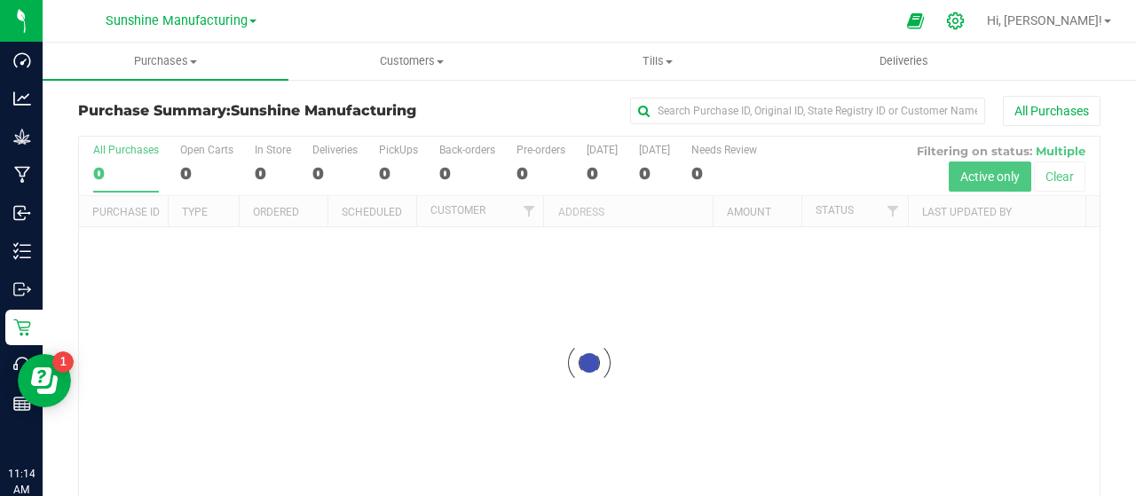
click at [963, 25] on icon at bounding box center [955, 20] width 17 height 17
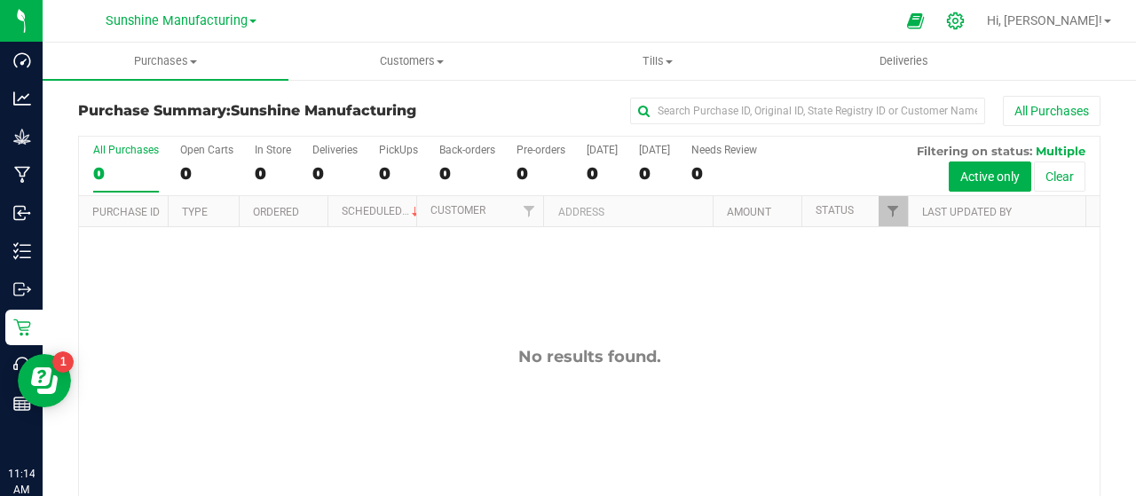
click at [963, 25] on icon at bounding box center [955, 20] width 17 height 17
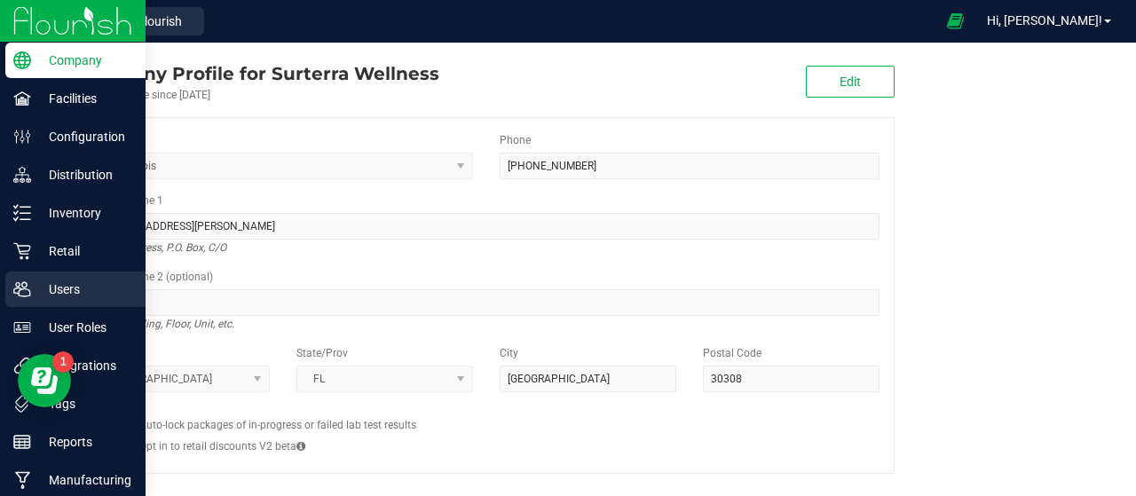
click at [23, 301] on div "Users" at bounding box center [75, 288] width 140 height 35
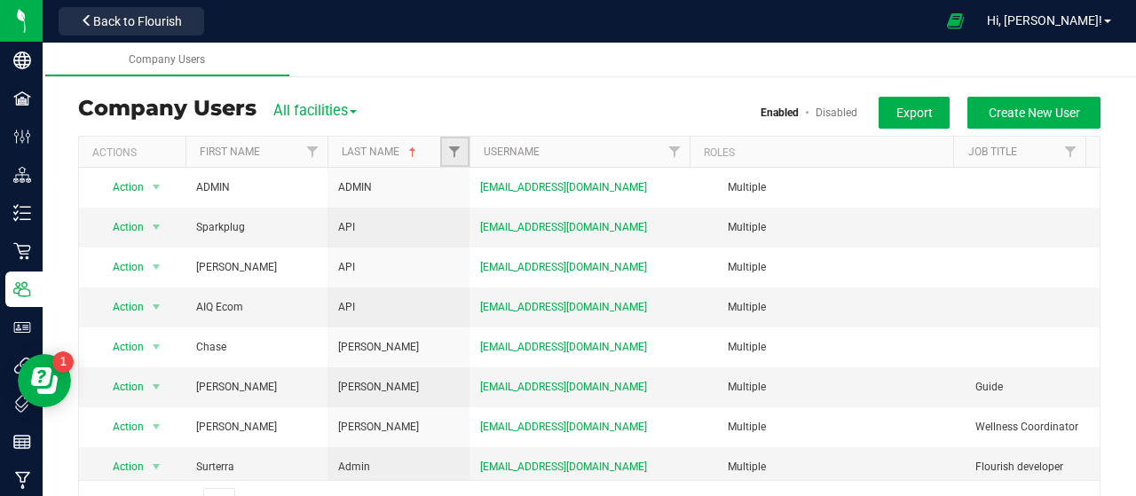
click at [445, 155] on link "Filter" at bounding box center [454, 152] width 29 height 30
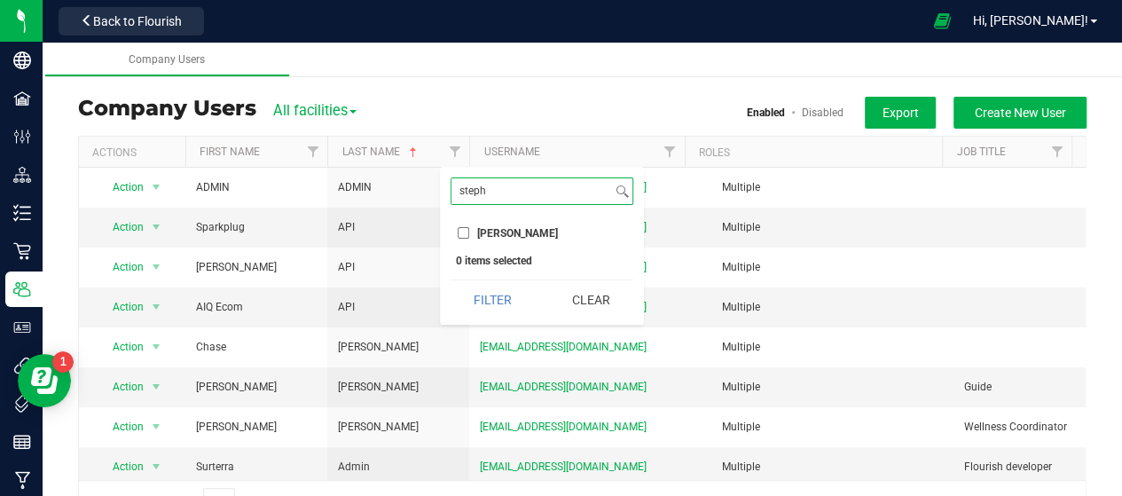
type input "steph"
click at [461, 232] on input "Stephens" at bounding box center [464, 233] width 12 height 12
checkbox input "true"
click at [505, 187] on input "steph" at bounding box center [532, 191] width 161 height 26
click at [451, 280] on button "Filter" at bounding box center [493, 299] width 85 height 39
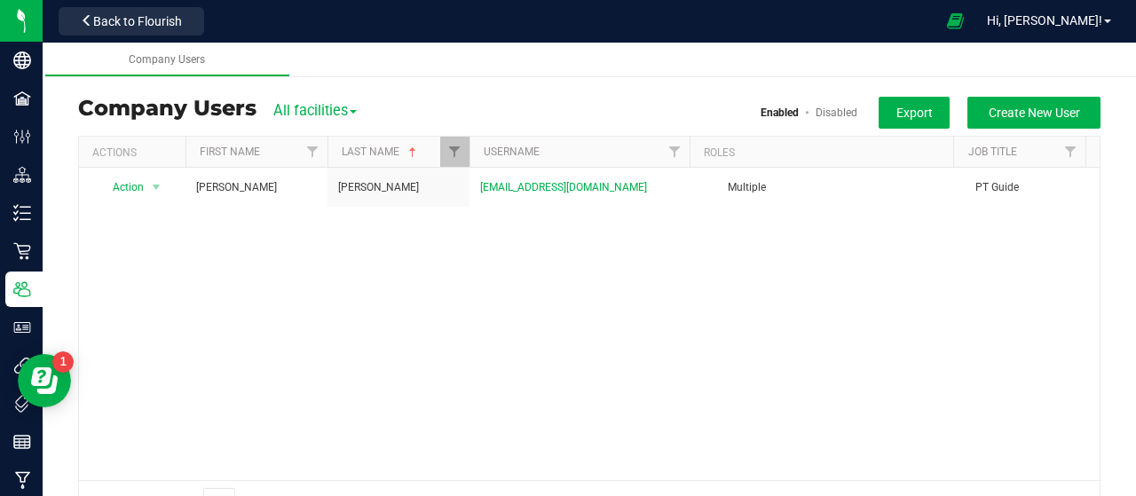
click at [837, 112] on link "Disabled" at bounding box center [836, 112] width 42 height 12
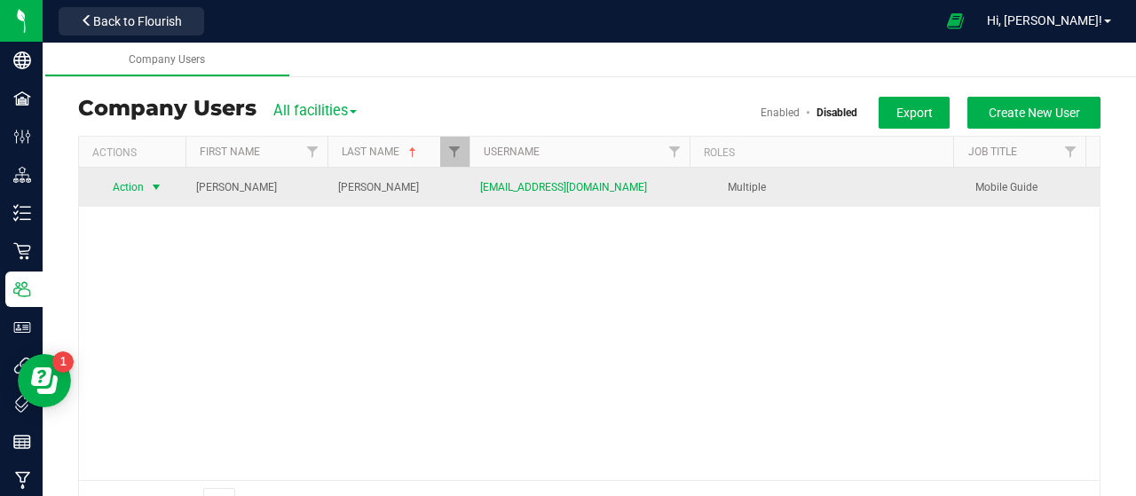
click at [148, 184] on span "select" at bounding box center [156, 187] width 22 height 25
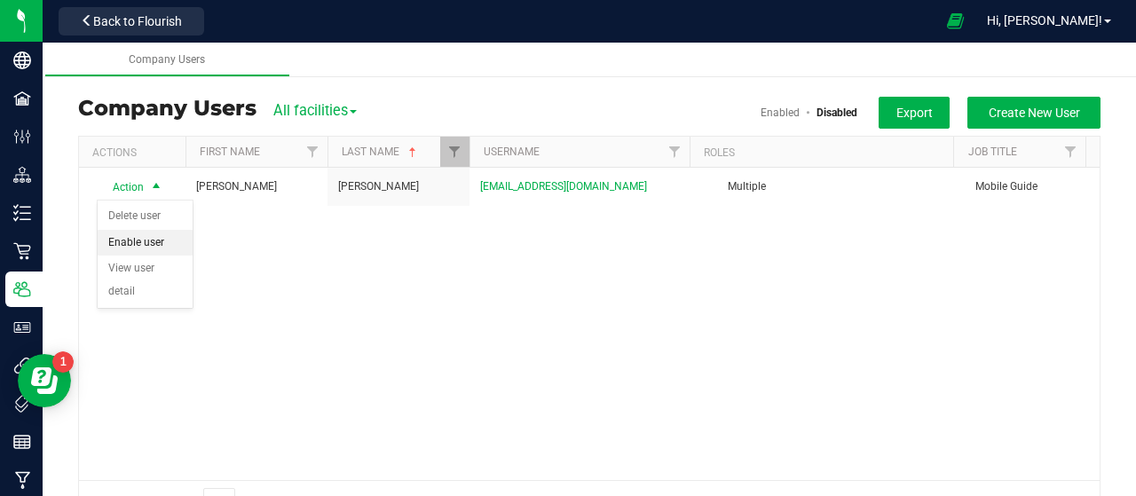
click at [153, 238] on li "Enable user" at bounding box center [145, 243] width 95 height 27
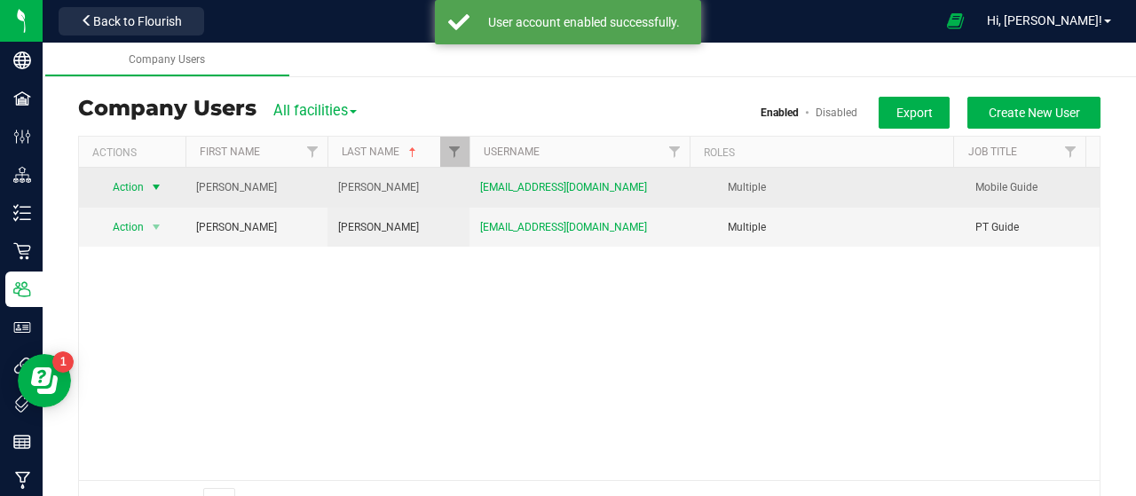
click at [134, 187] on span "Action" at bounding box center [121, 187] width 49 height 25
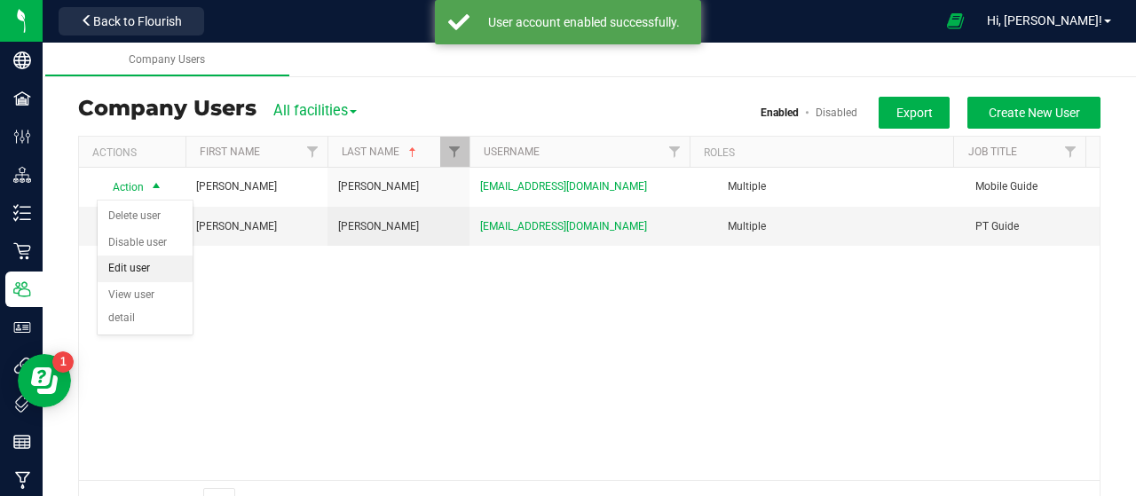
click at [136, 270] on li "Edit user" at bounding box center [145, 268] width 95 height 27
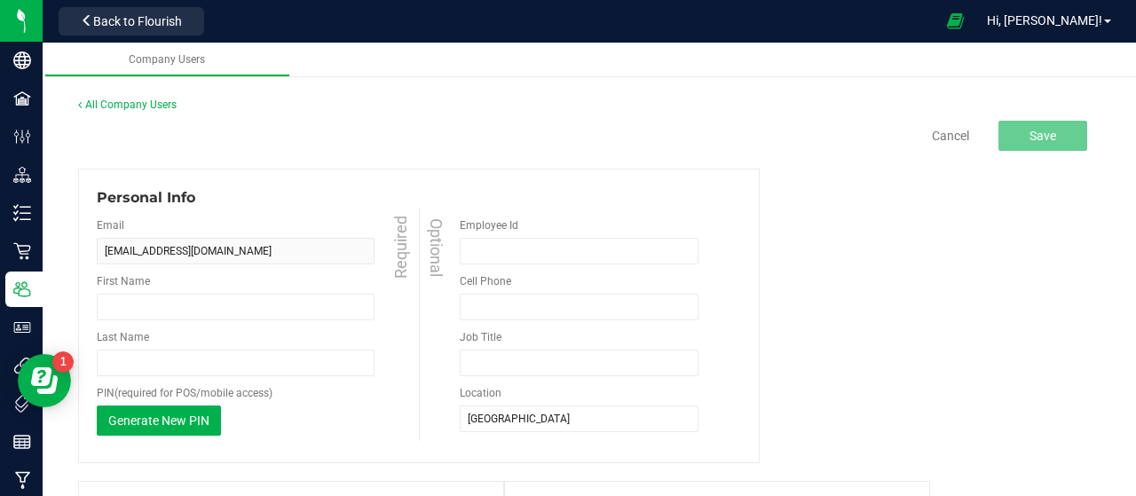
type input "Melanie"
type input "Stephens"
type input "Mobile Guide"
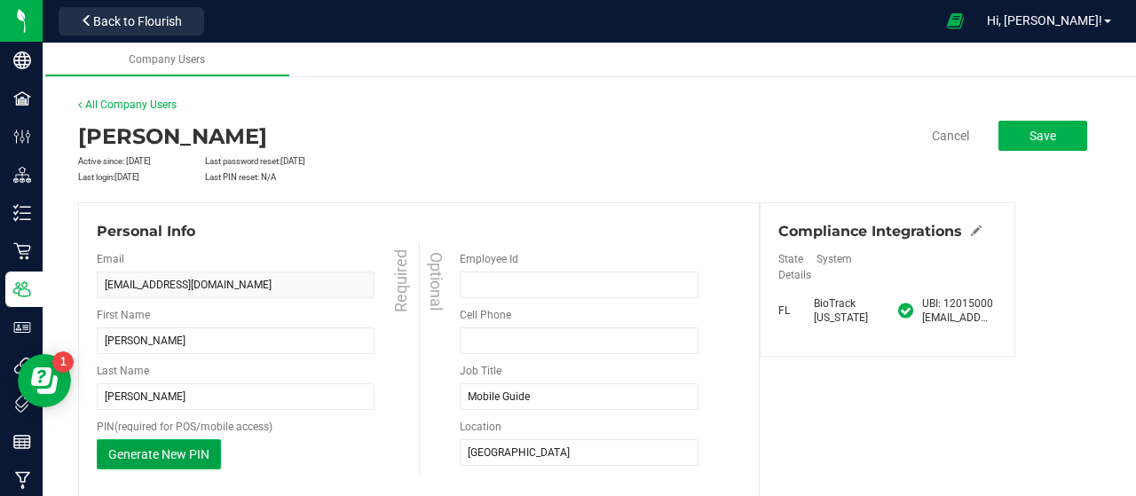
click at [154, 460] on button "Generate New PIN" at bounding box center [159, 454] width 124 height 30
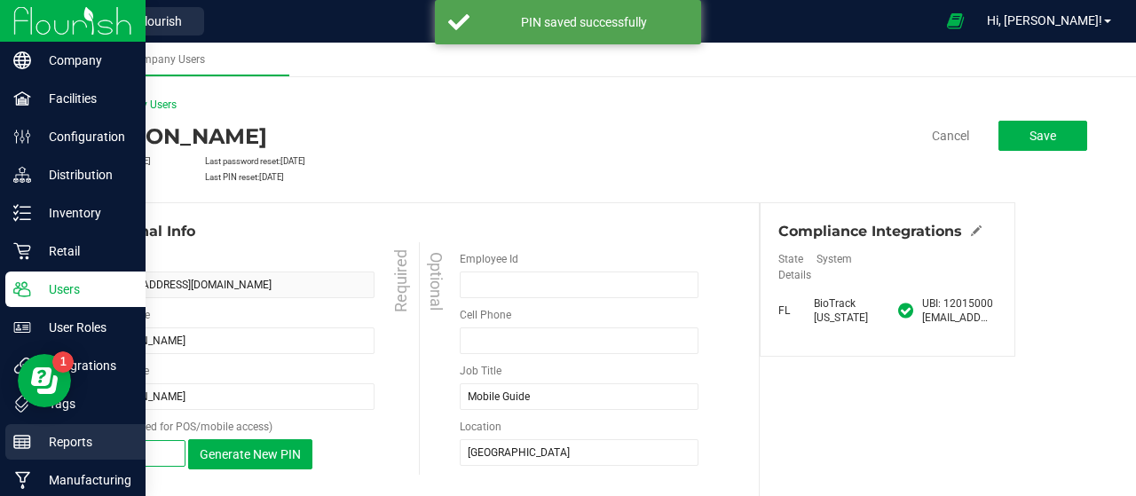
drag, startPoint x: 167, startPoint y: 451, endPoint x: 10, endPoint y: 453, distance: 157.0
click at [10, 453] on div "Company Facilities Configuration Distribution Inventory Retail Users User Roles…" at bounding box center [568, 248] width 1136 height 496
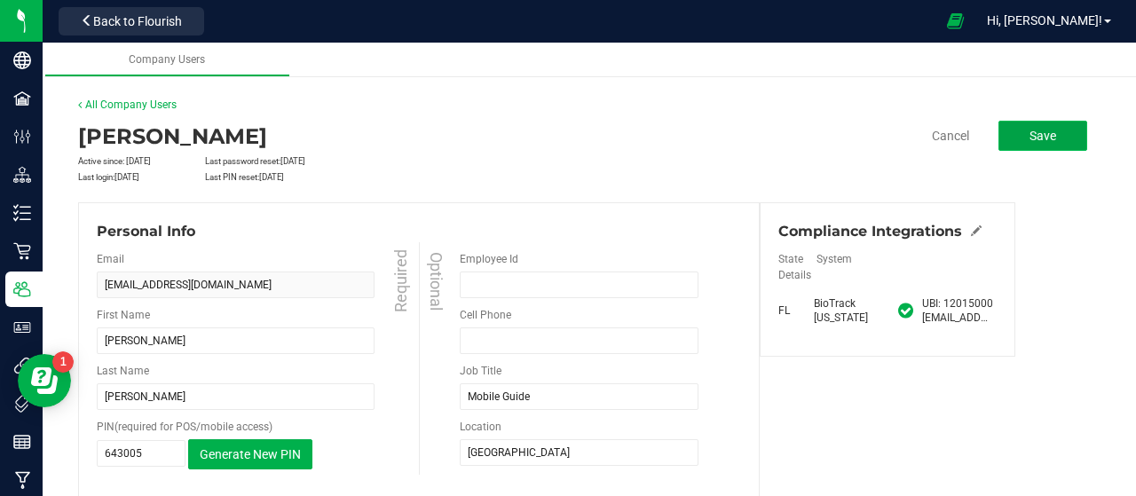
click at [1004, 132] on button "Save" at bounding box center [1042, 136] width 89 height 30
